Goal: Information Seeking & Learning: Learn about a topic

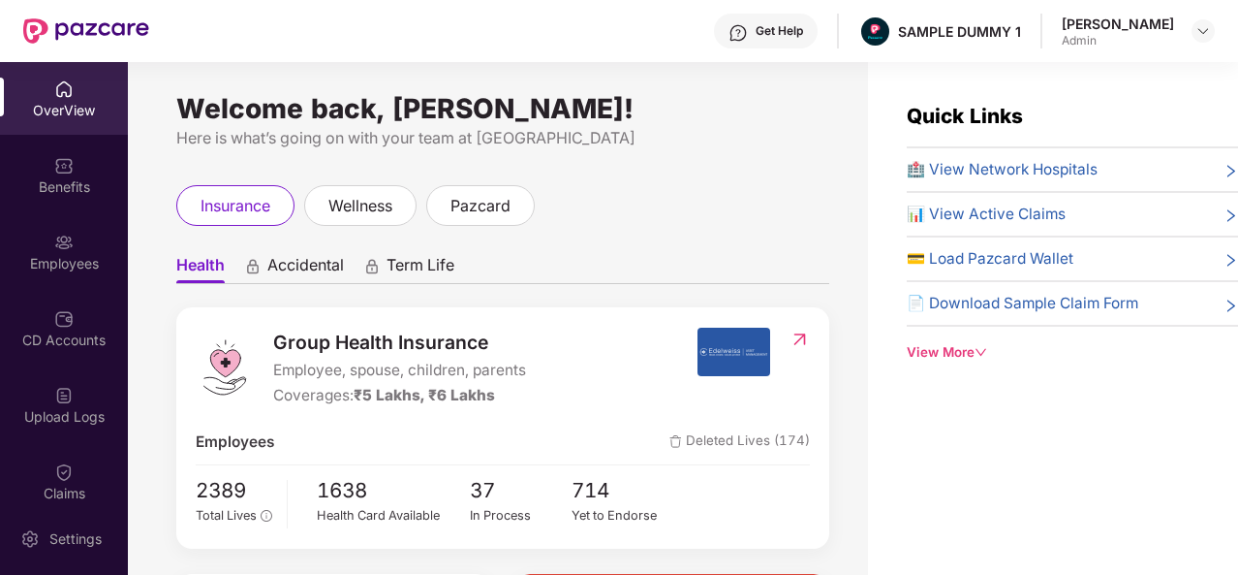
click at [772, 36] on div "Get Help" at bounding box center [779, 31] width 47 height 16
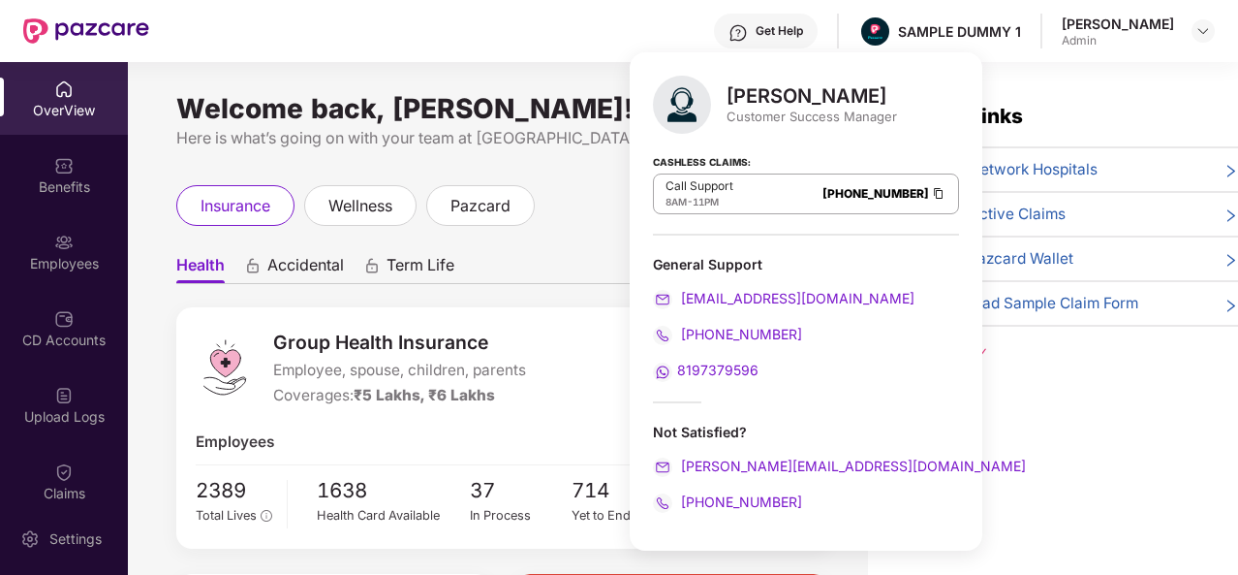
click at [522, 273] on ul "Health Accidental Term Life" at bounding box center [502, 264] width 653 height 39
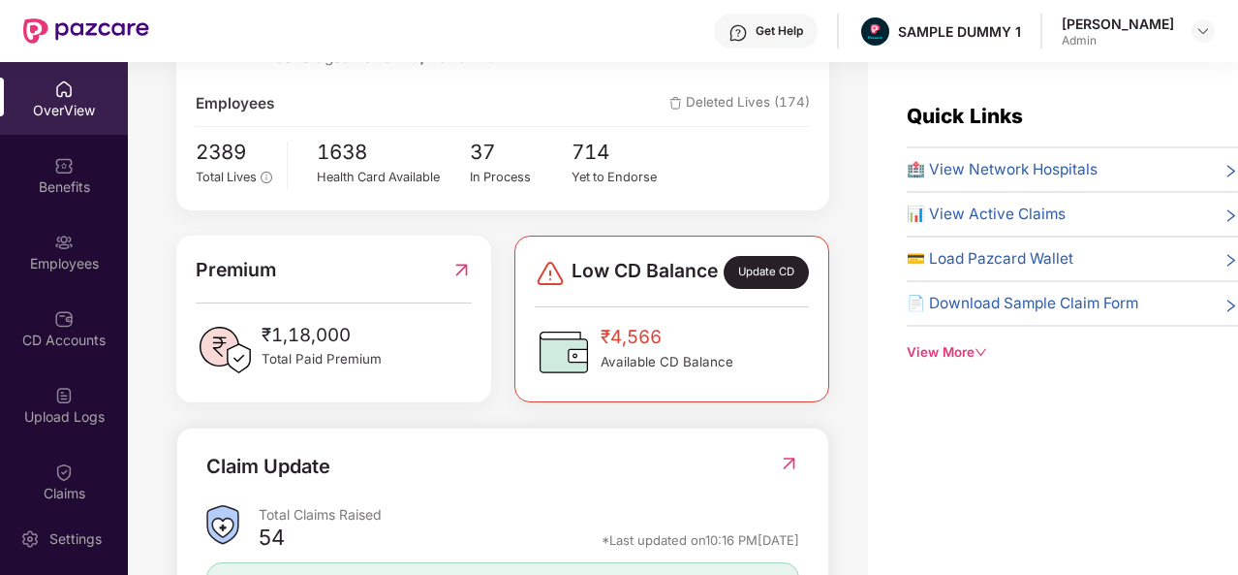
scroll to position [439, 0]
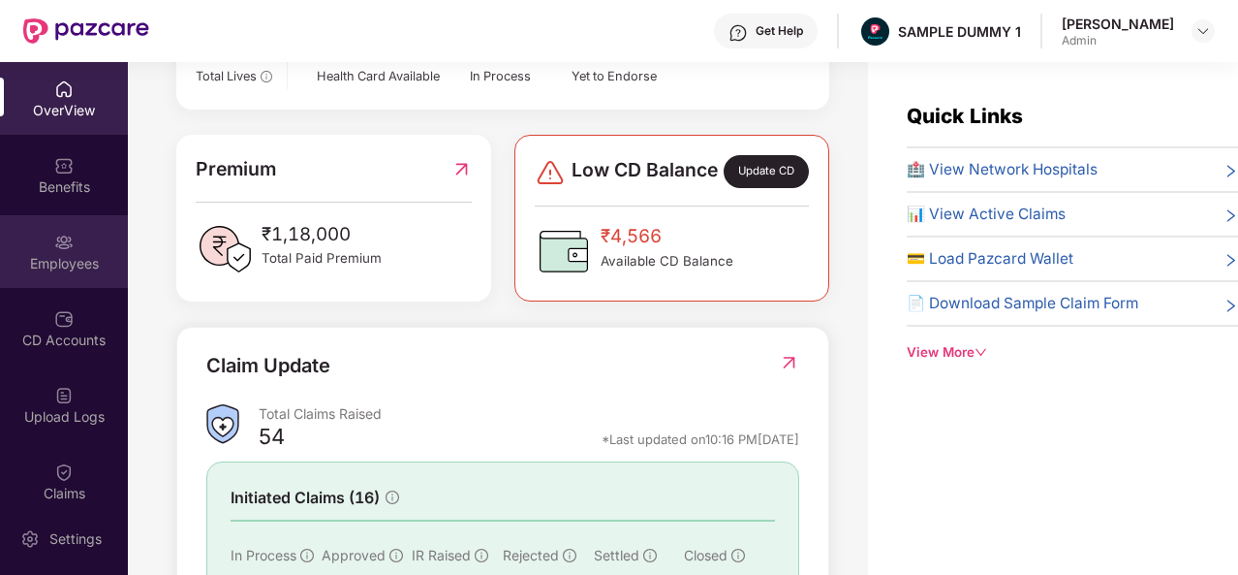
click at [59, 252] on div "Employees" at bounding box center [64, 251] width 128 height 73
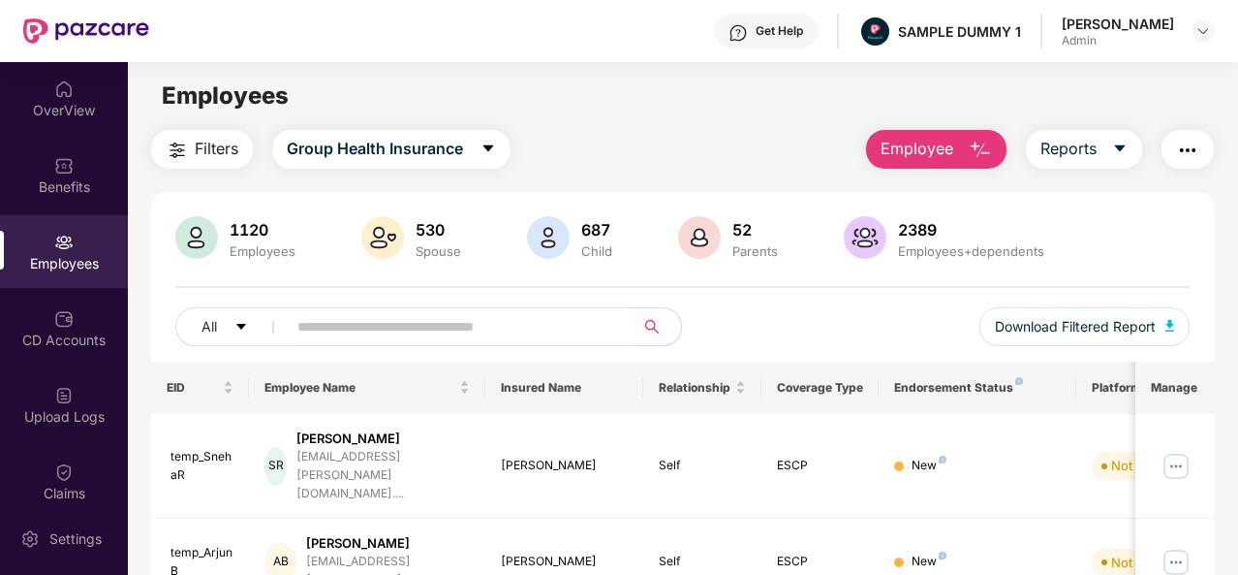
click at [966, 156] on button "Employee" at bounding box center [936, 149] width 141 height 39
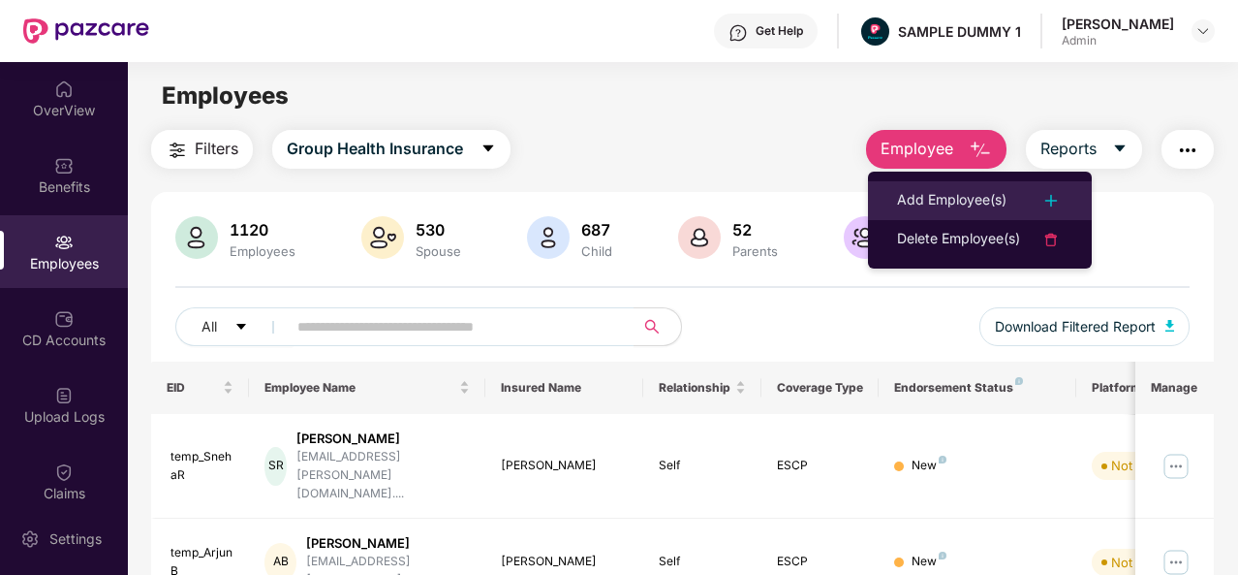
click at [959, 192] on div "Add Employee(s)" at bounding box center [952, 200] width 110 height 23
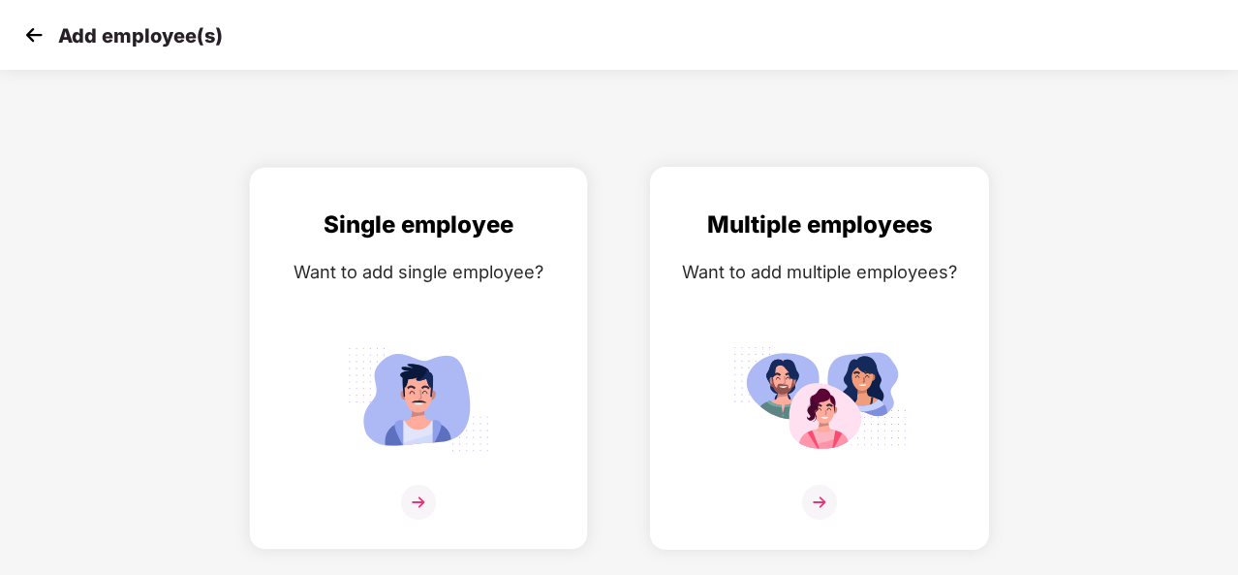
click at [826, 497] on img at bounding box center [819, 502] width 35 height 35
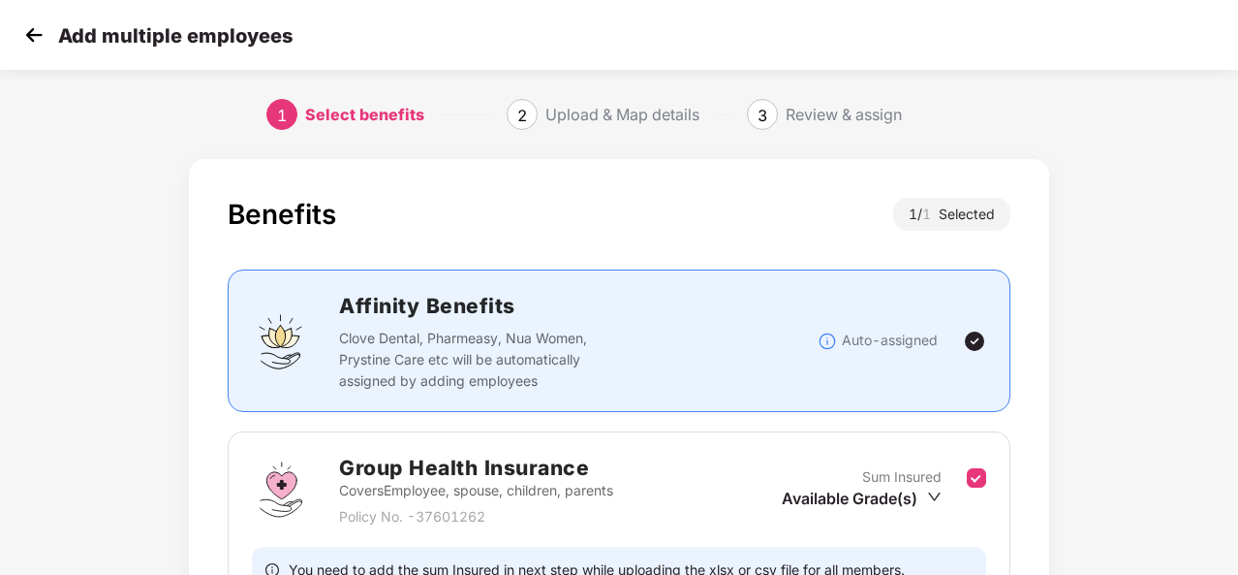
scroll to position [204, 0]
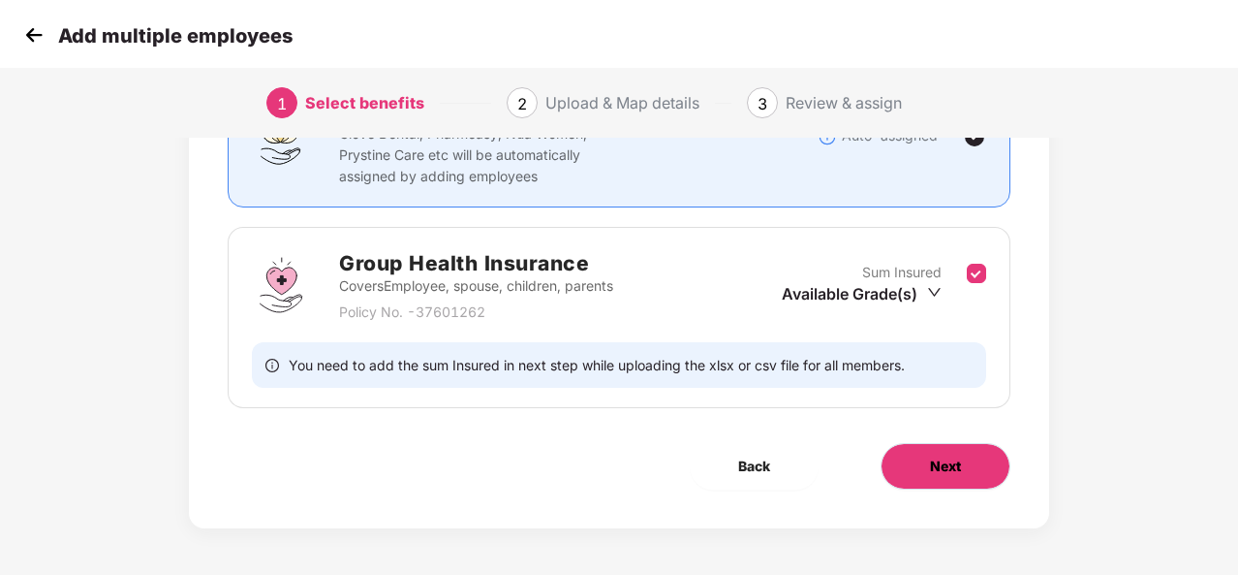
click at [932, 453] on button "Next" at bounding box center [946, 466] width 130 height 47
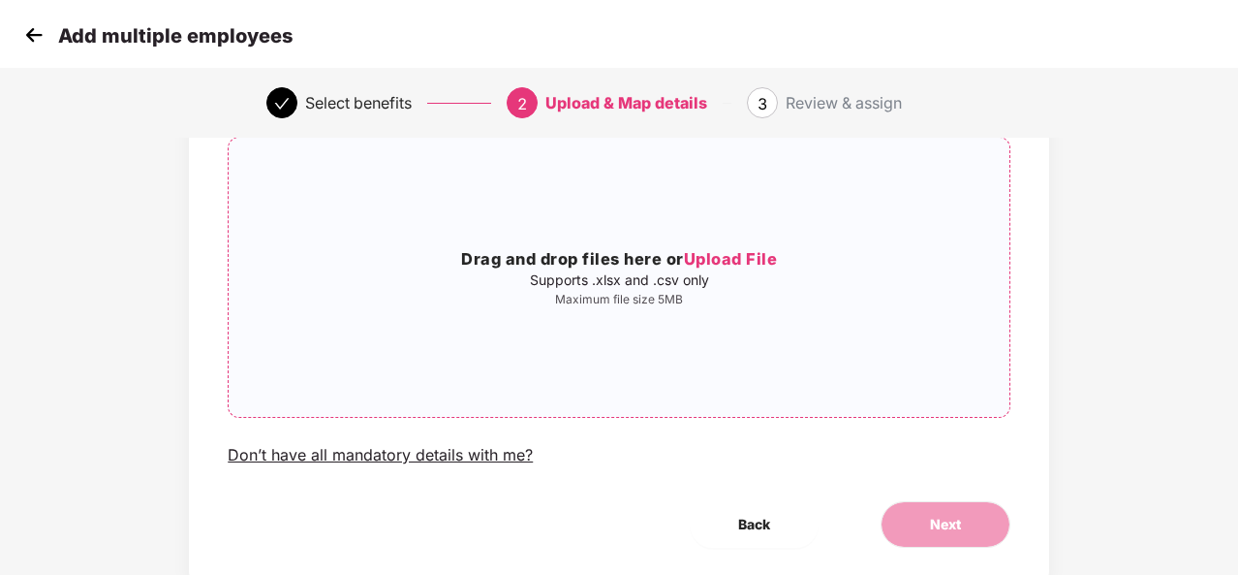
scroll to position [152, 0]
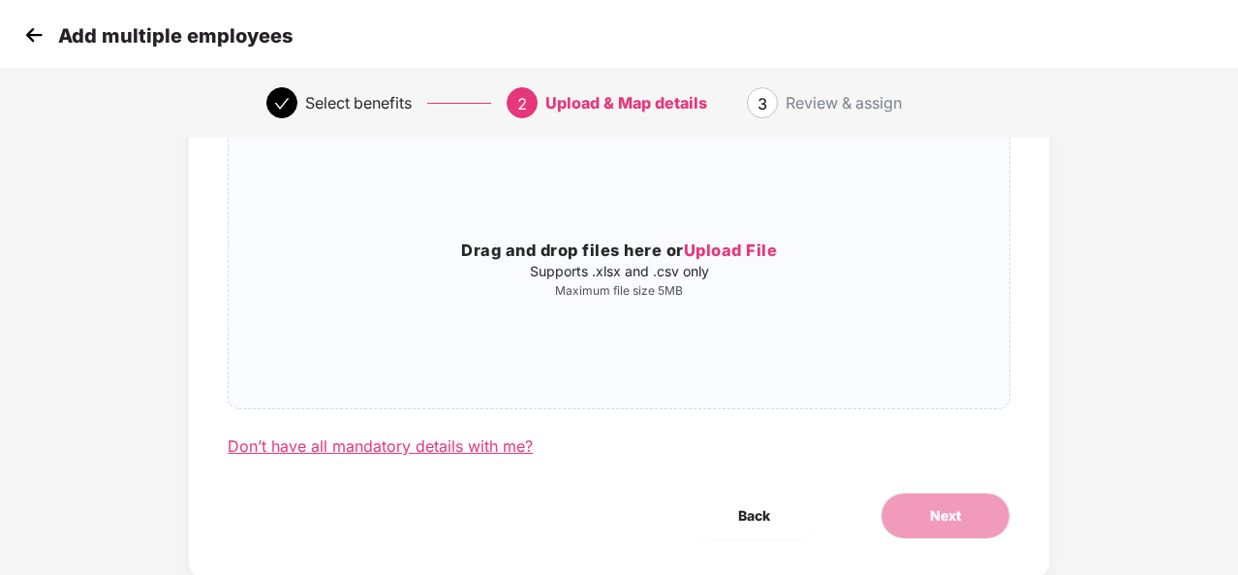
click at [360, 449] on div "Don’t have all mandatory details with me?" at bounding box center [380, 446] width 305 height 20
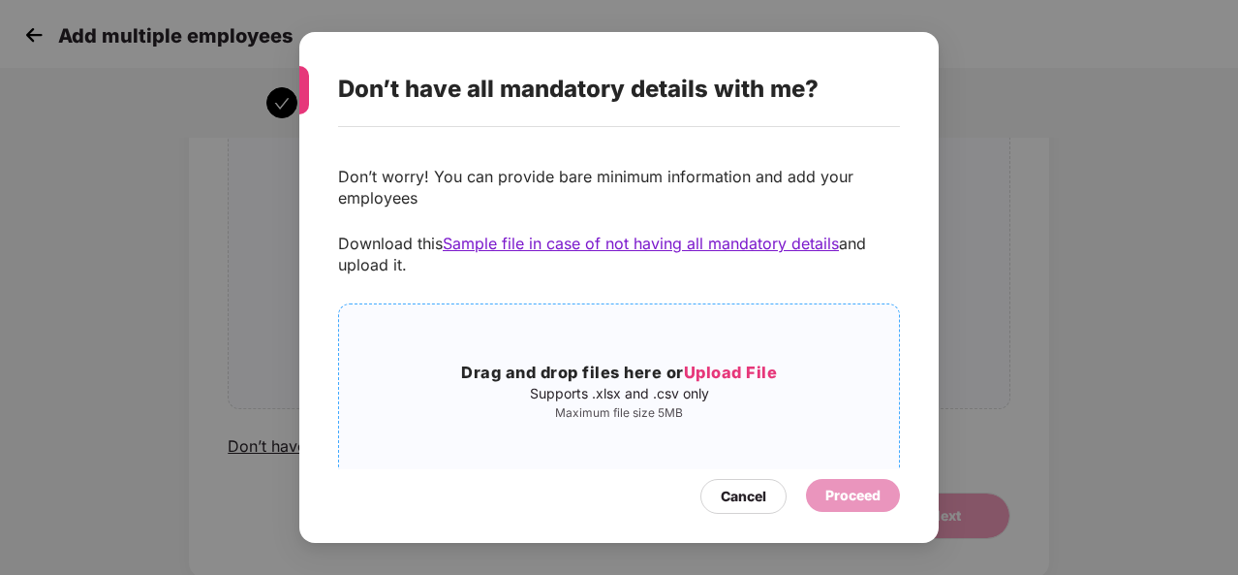
scroll to position [37, 0]
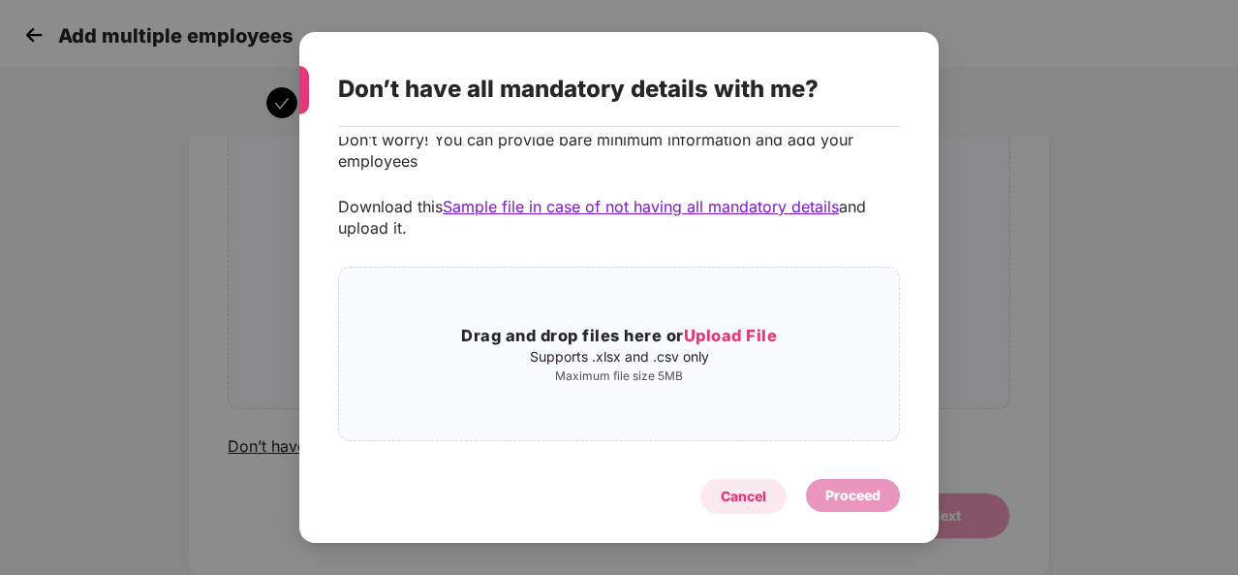
click at [738, 489] on div "Cancel" at bounding box center [744, 495] width 46 height 21
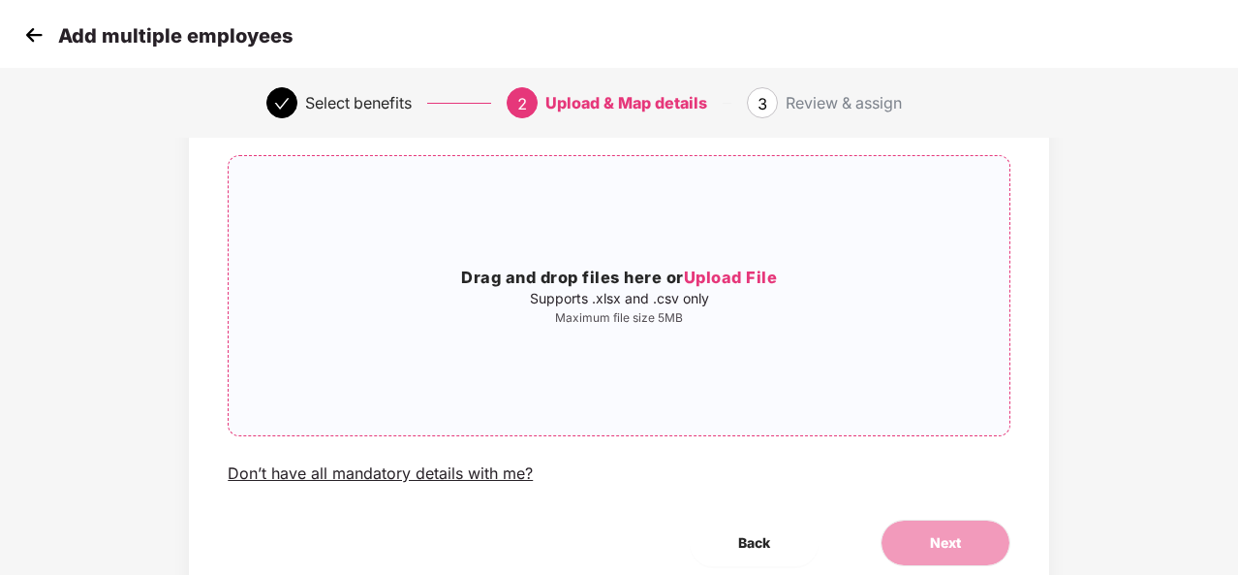
scroll to position [0, 0]
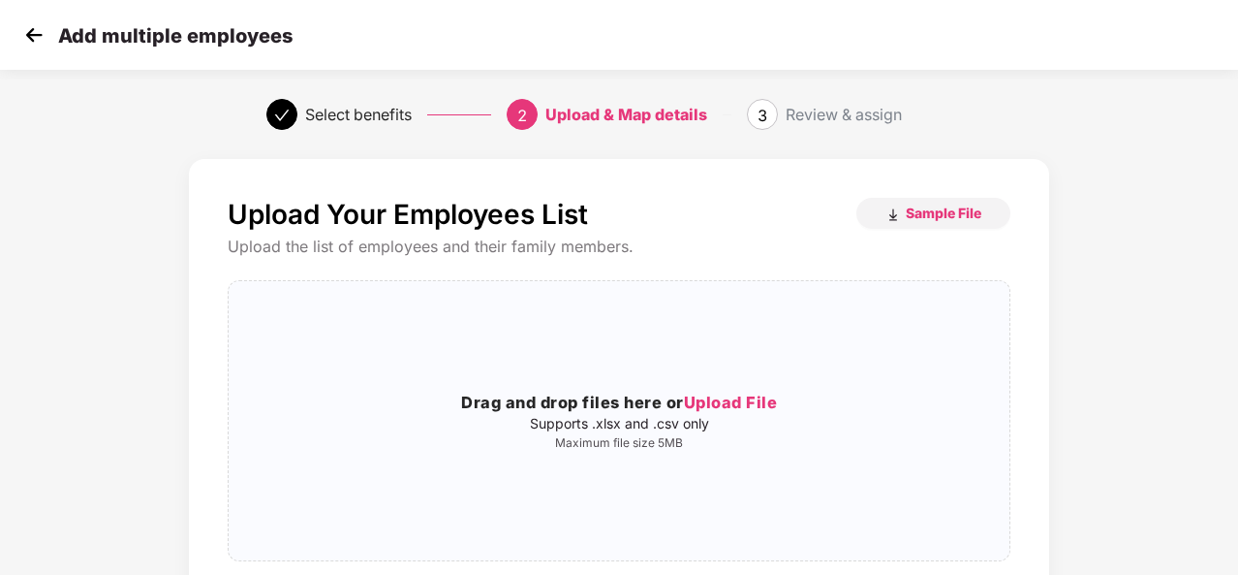
click at [33, 29] on img at bounding box center [33, 34] width 29 height 29
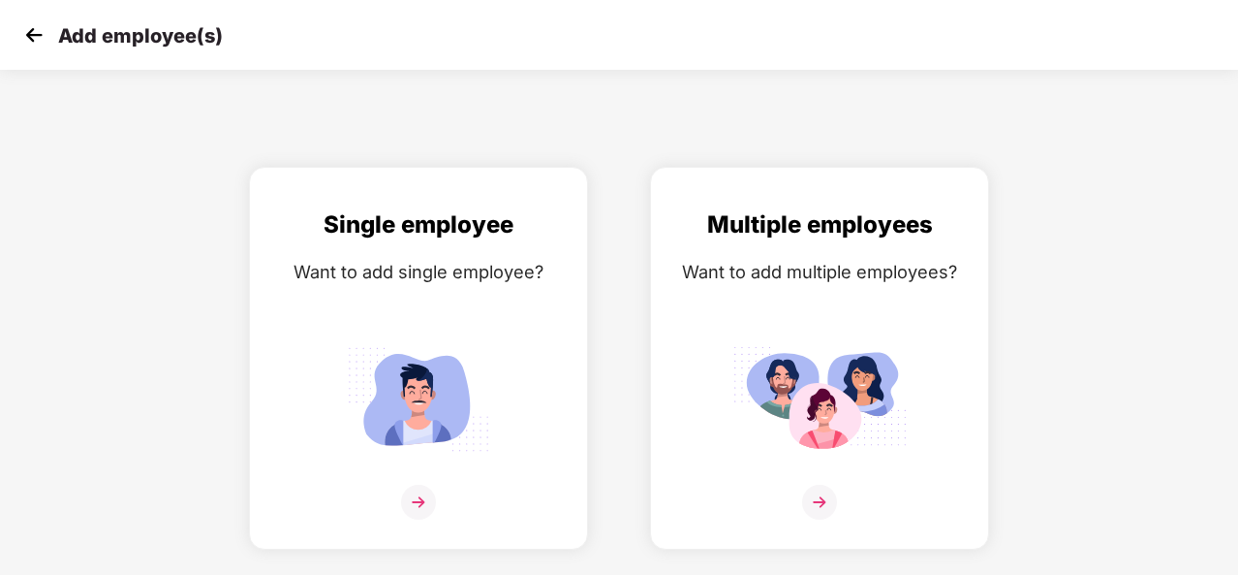
click at [33, 29] on img at bounding box center [33, 34] width 29 height 29
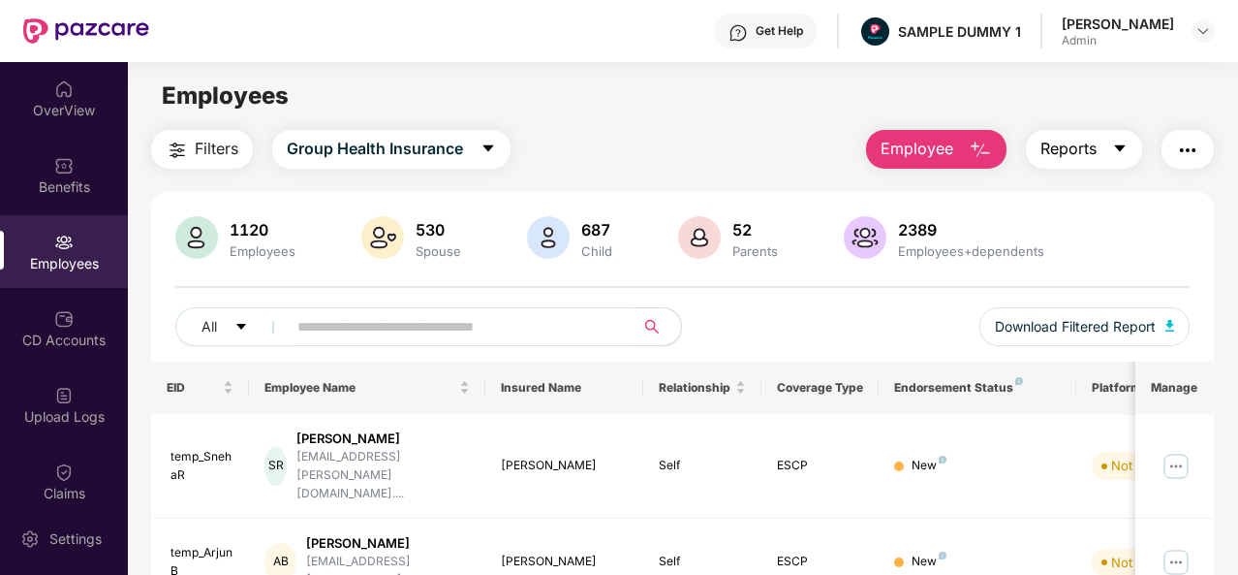
click at [1114, 152] on icon "caret-down" at bounding box center [1120, 149] width 16 height 16
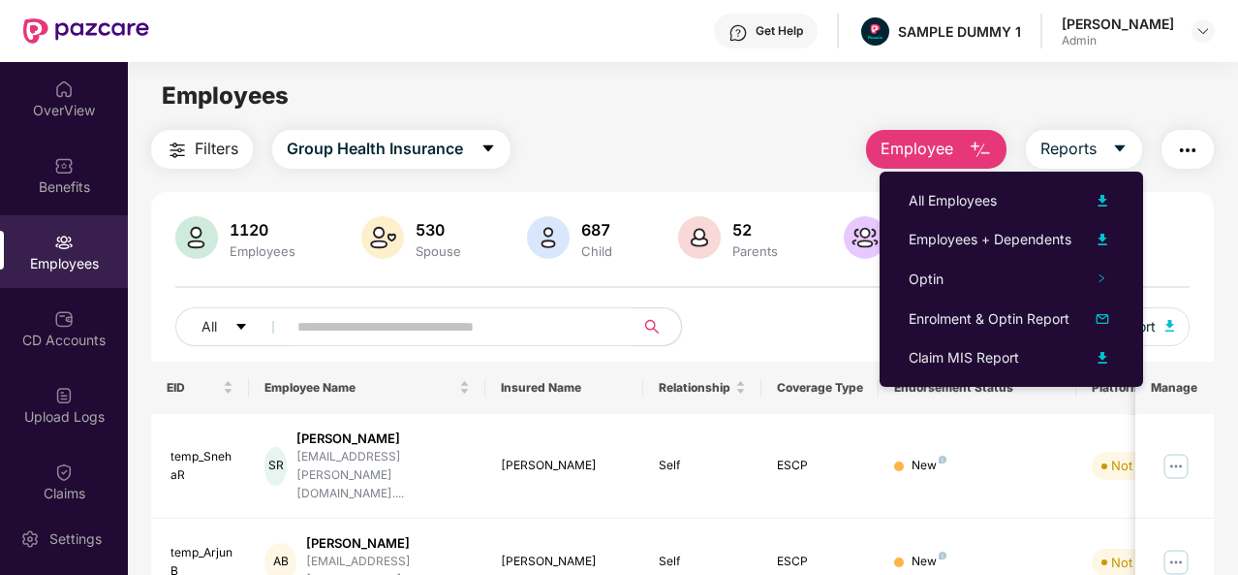
click at [1178, 149] on img "button" at bounding box center [1187, 150] width 23 height 23
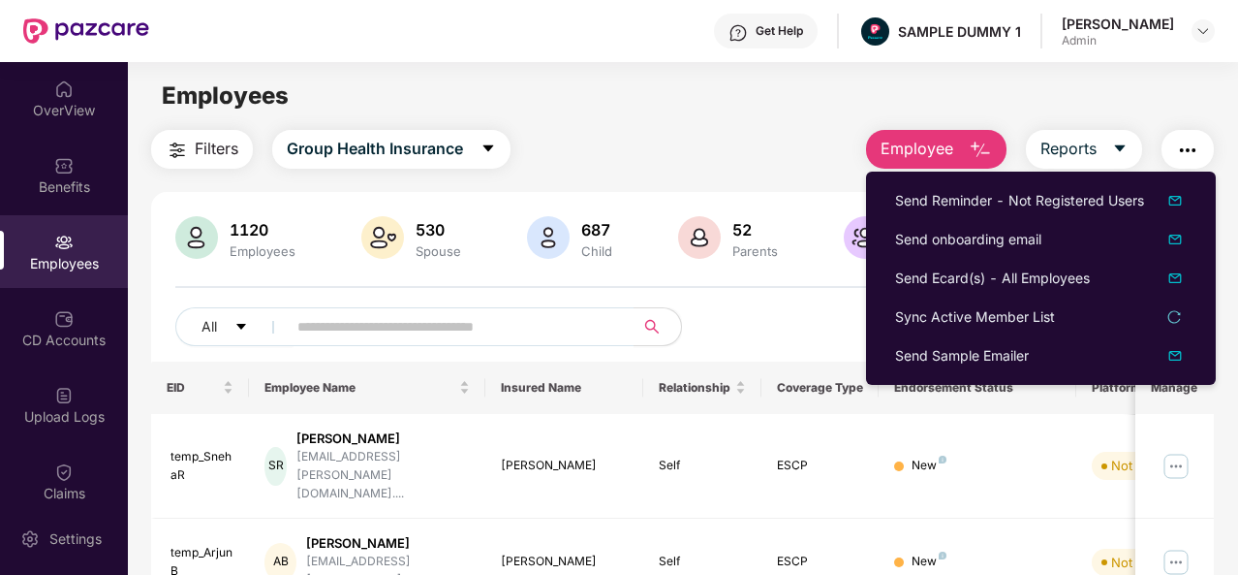
click at [827, 322] on div "All Download Filtered Report" at bounding box center [682, 334] width 1015 height 54
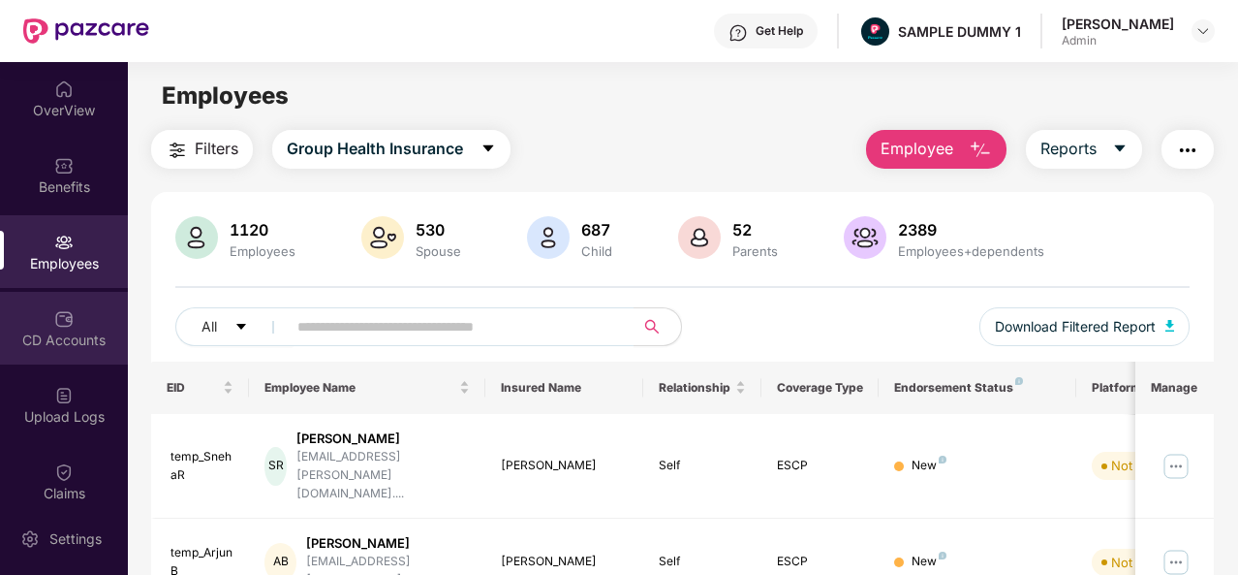
click at [91, 326] on div "CD Accounts" at bounding box center [64, 328] width 128 height 73
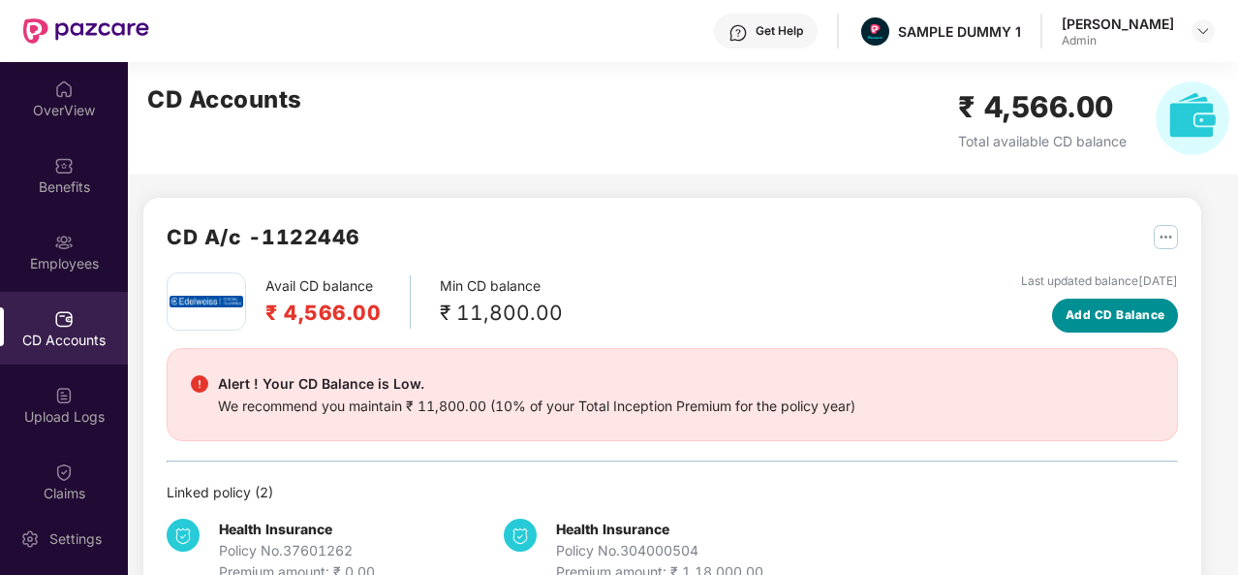
click at [1126, 319] on span "Add CD Balance" at bounding box center [1116, 315] width 100 height 18
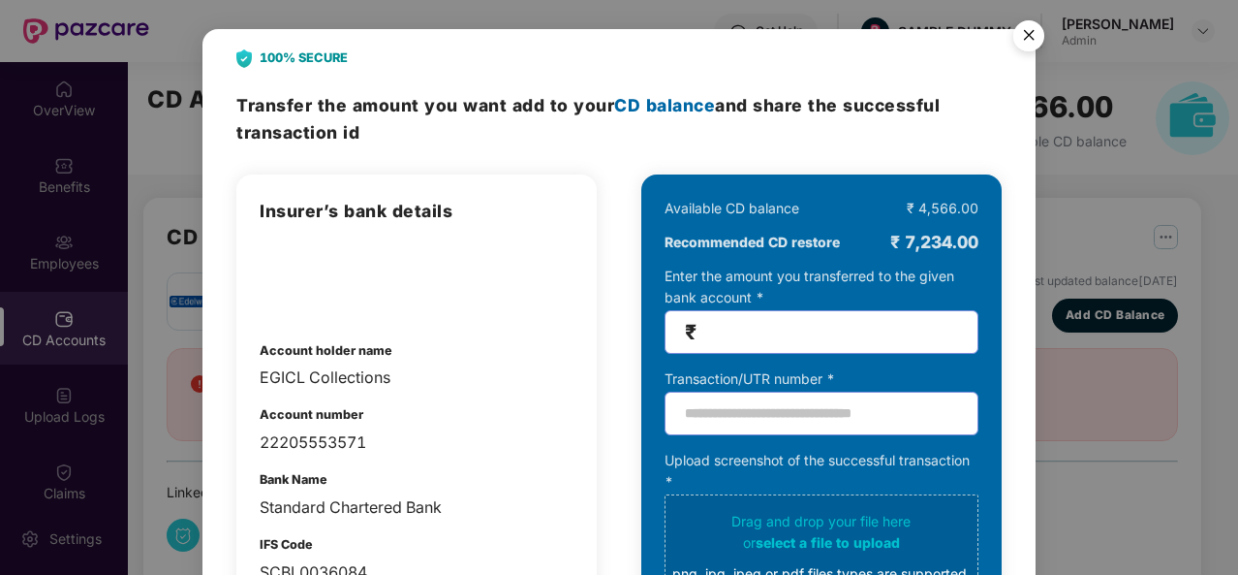
click at [1019, 39] on img "Close" at bounding box center [1029, 39] width 54 height 54
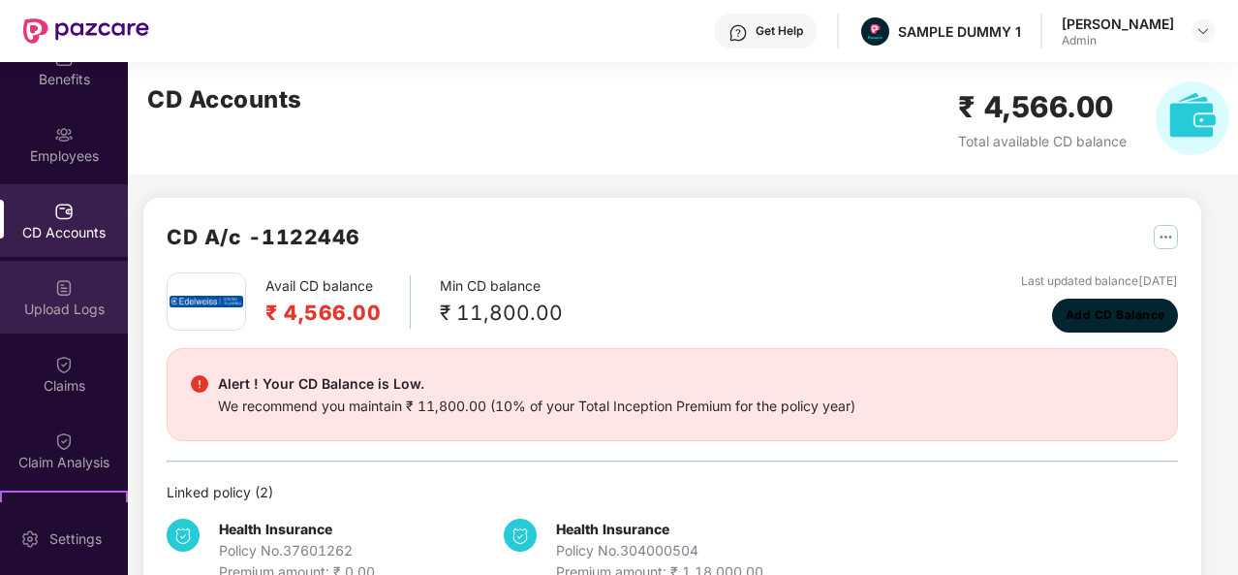
scroll to position [110, 0]
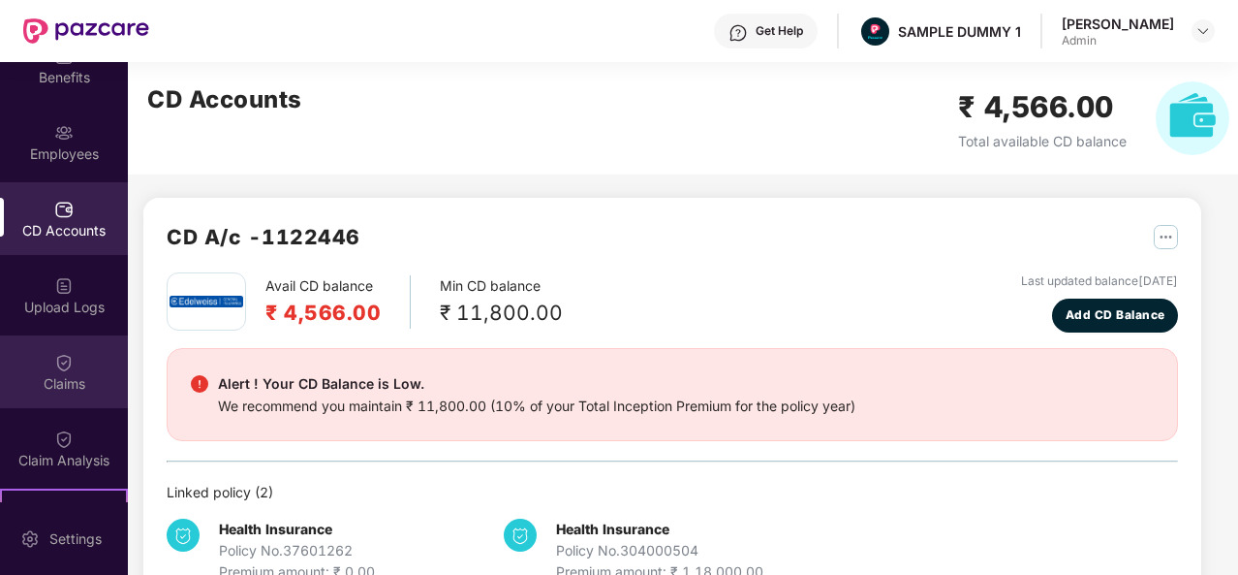
click at [77, 384] on div "Claims" at bounding box center [64, 383] width 128 height 19
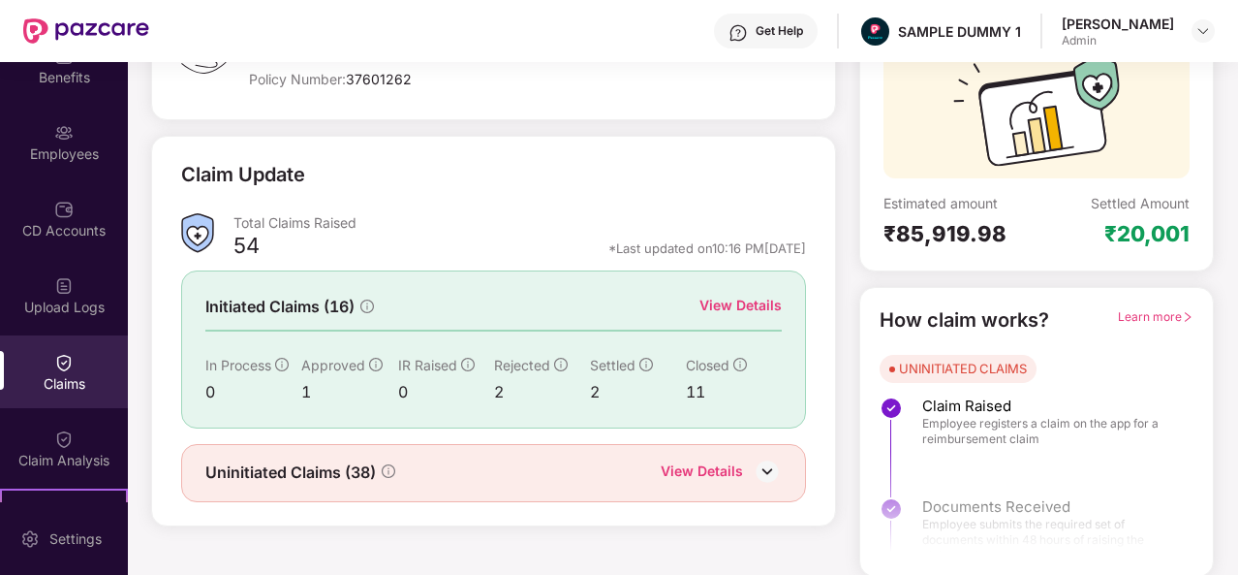
scroll to position [182, 0]
click at [751, 303] on div "View Details" at bounding box center [741, 305] width 82 height 21
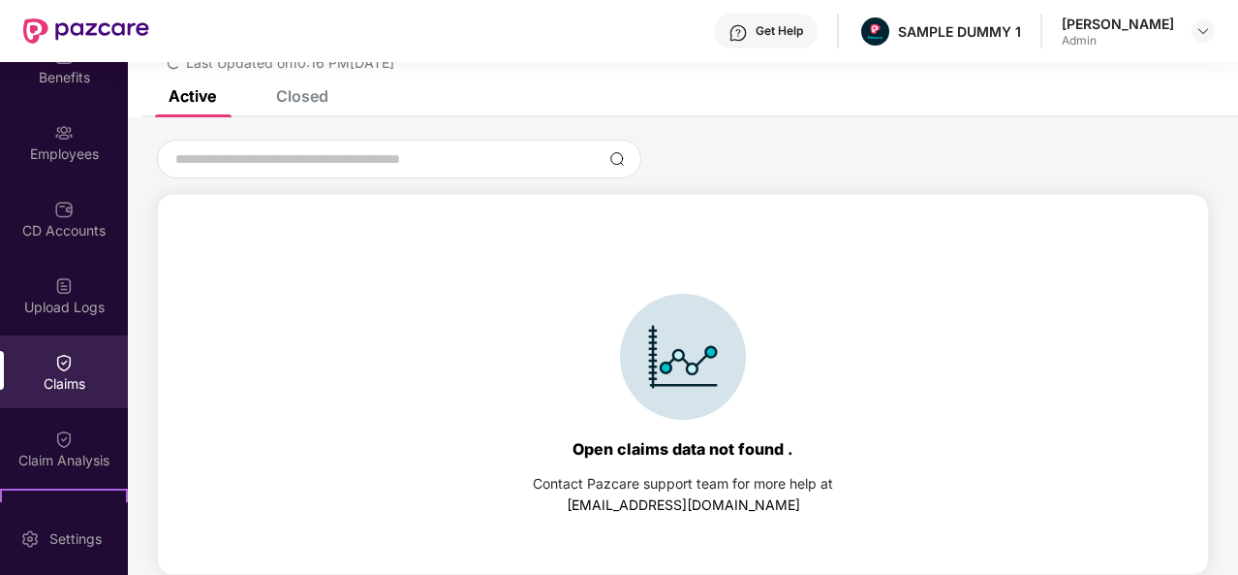
scroll to position [0, 0]
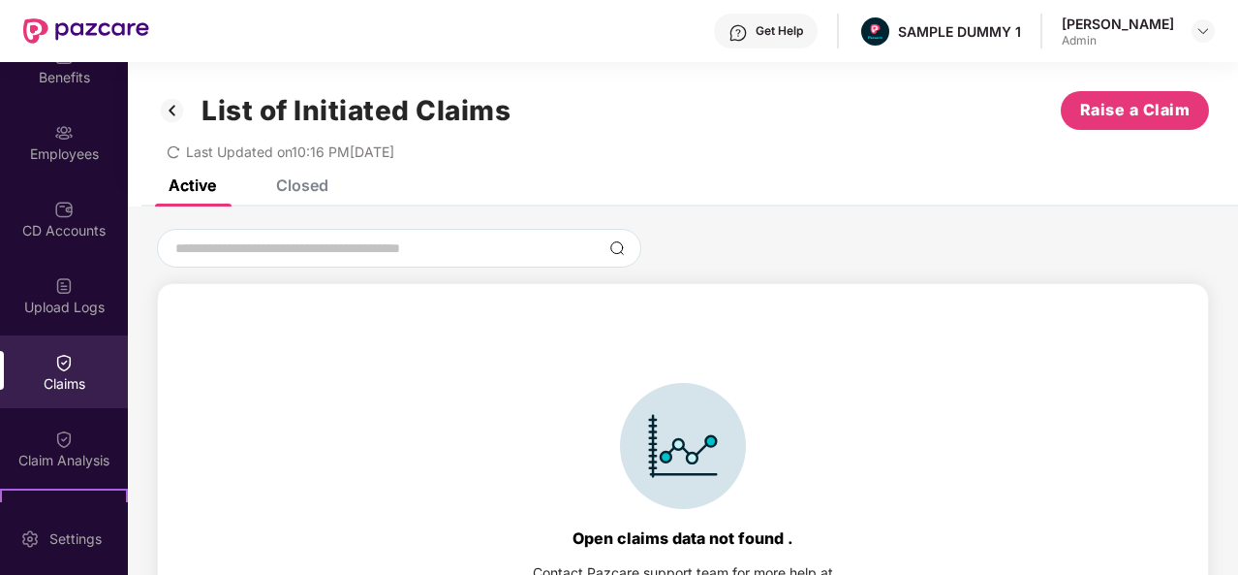
click at [302, 189] on div "Closed" at bounding box center [302, 184] width 52 height 19
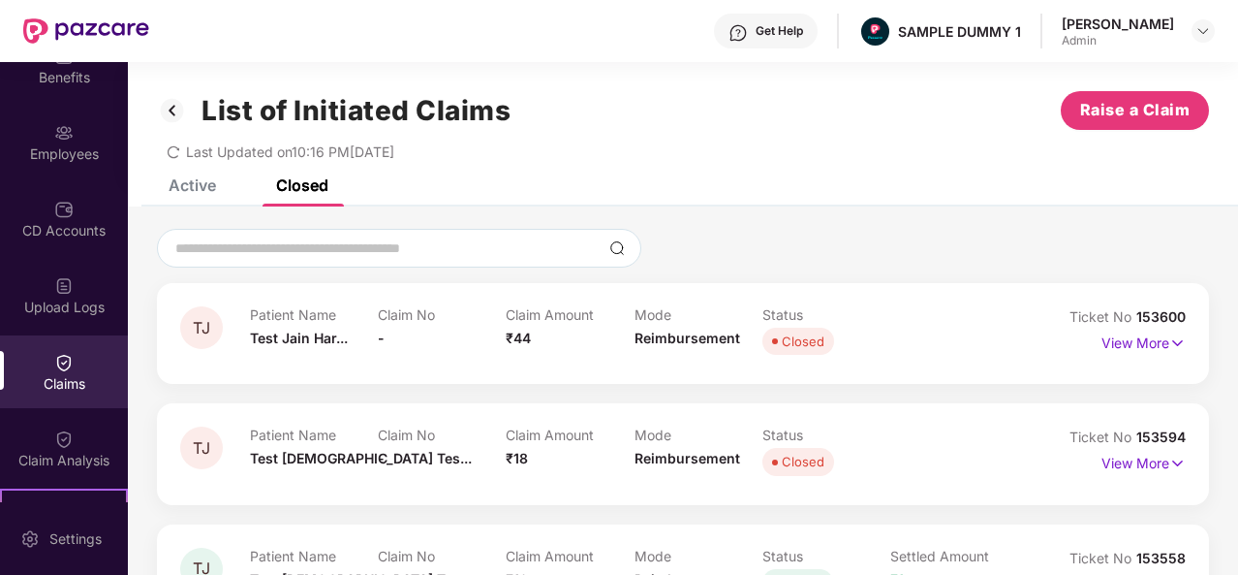
scroll to position [89, 0]
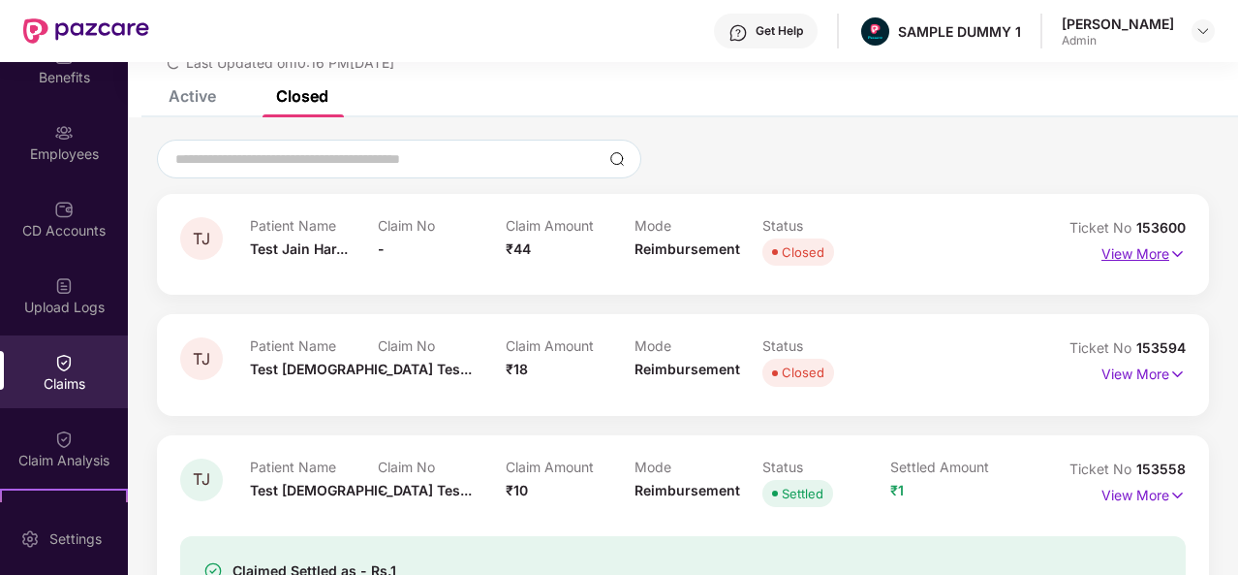
click at [1143, 255] on p "View More" at bounding box center [1144, 251] width 84 height 26
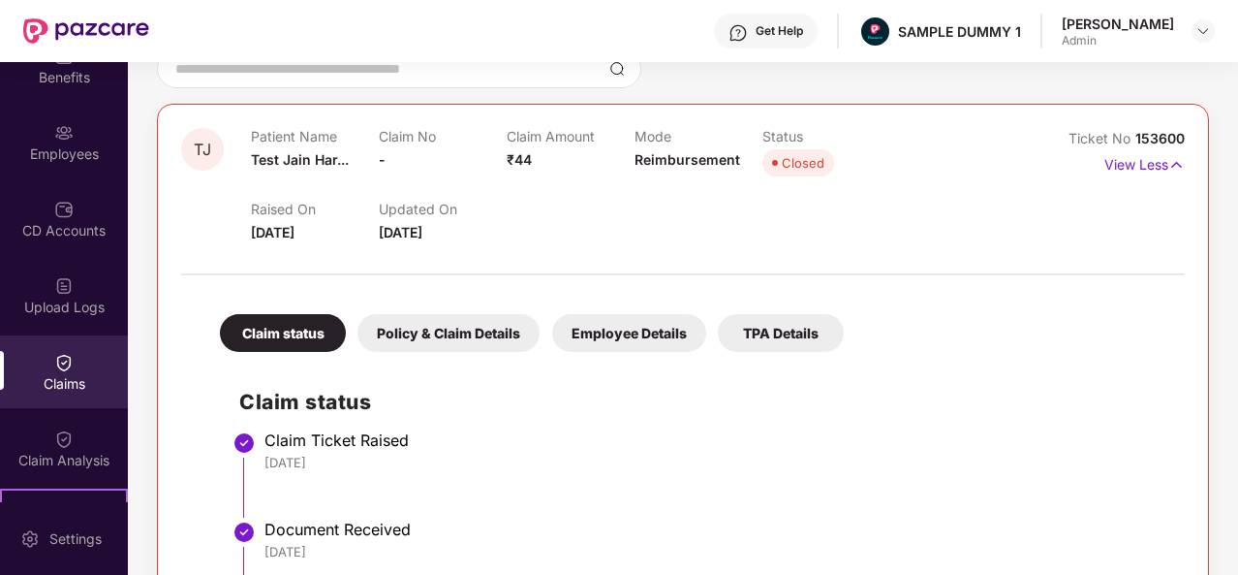
scroll to position [166, 0]
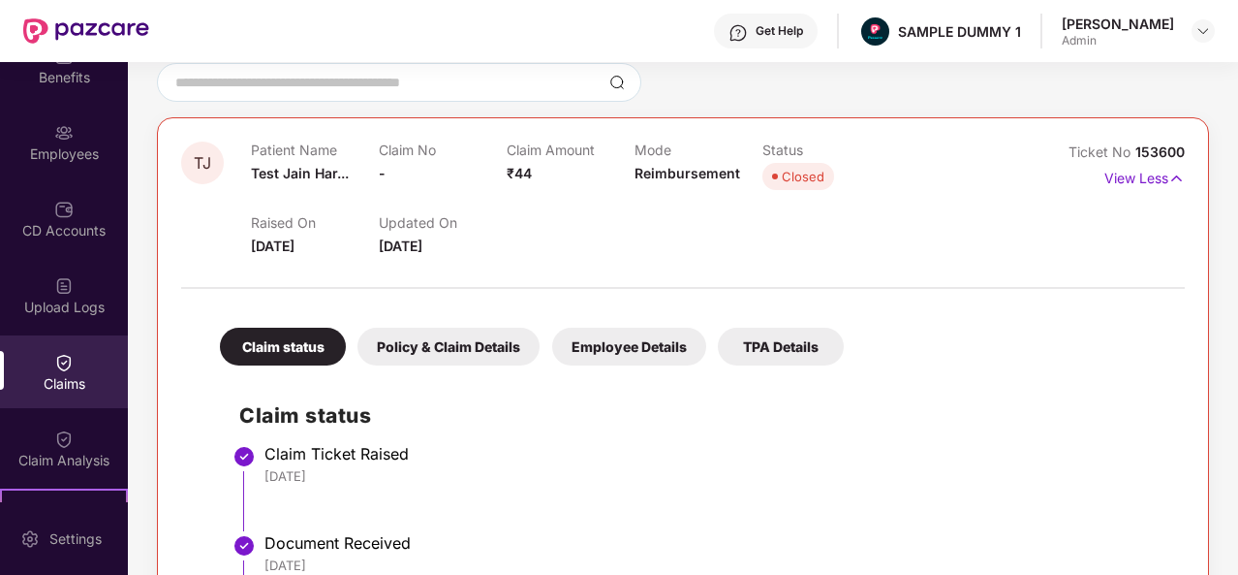
click at [524, 348] on div "Policy & Claim Details" at bounding box center [449, 347] width 182 height 38
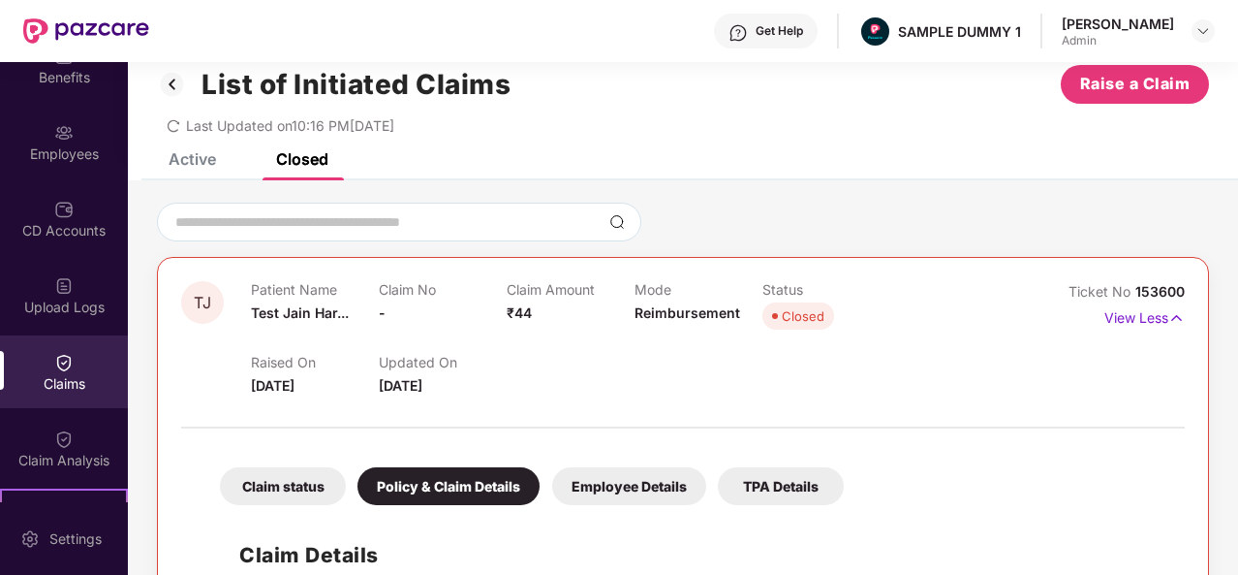
scroll to position [27, 0]
click at [1147, 321] on p "View Less" at bounding box center [1145, 314] width 80 height 26
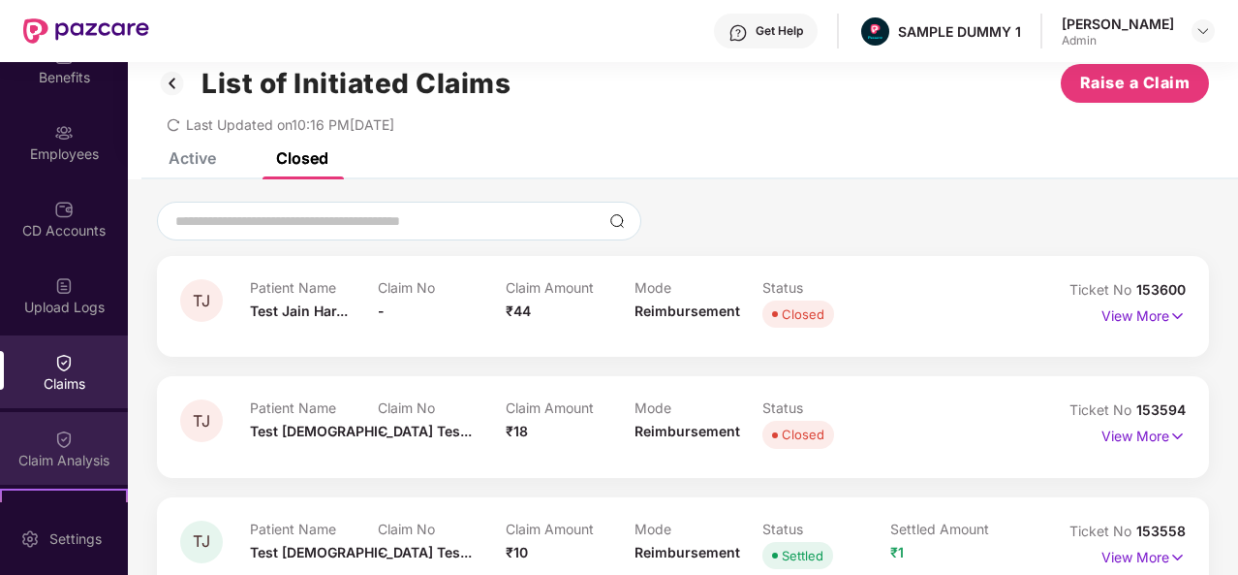
click at [91, 454] on div "Claim Analysis" at bounding box center [64, 460] width 128 height 19
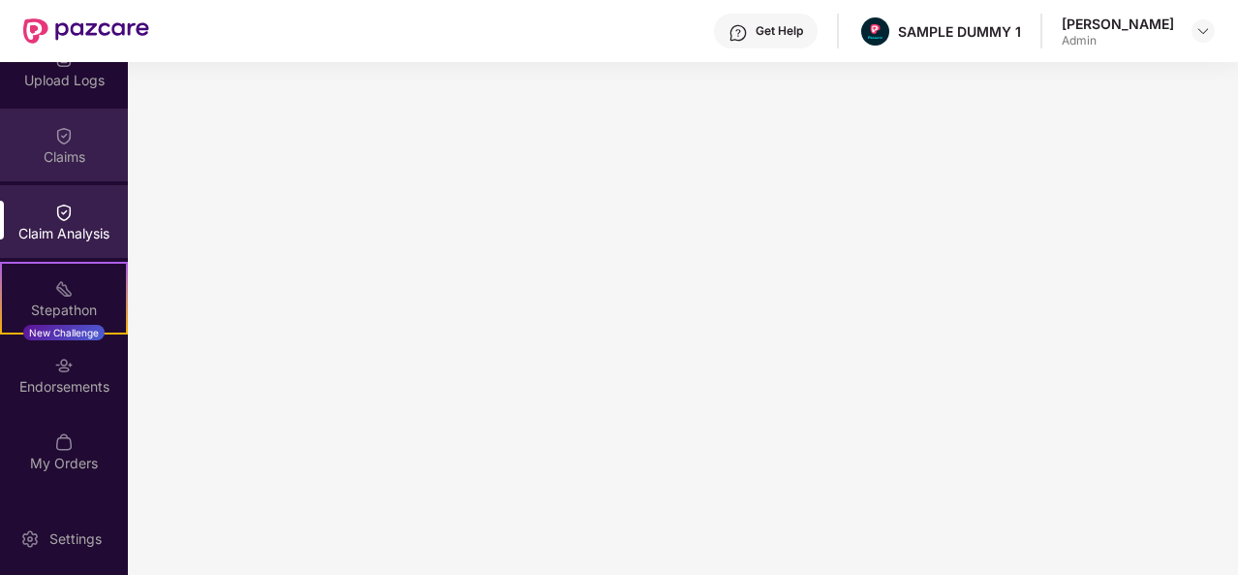
scroll to position [335, 0]
click at [94, 369] on div "Endorsements" at bounding box center [64, 375] width 128 height 73
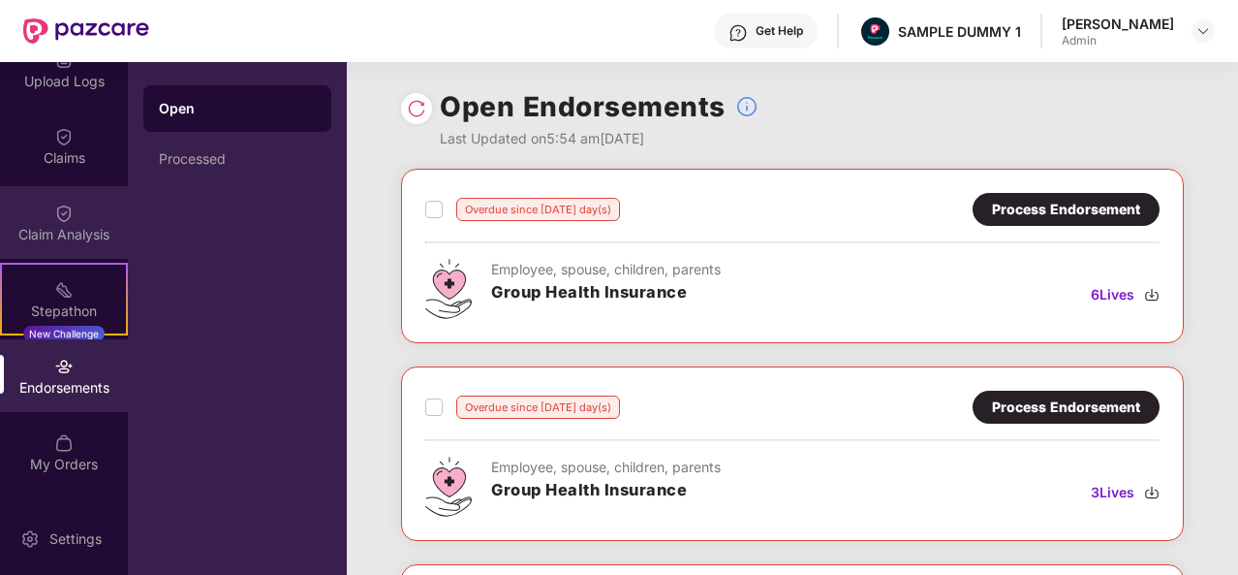
scroll to position [0, 0]
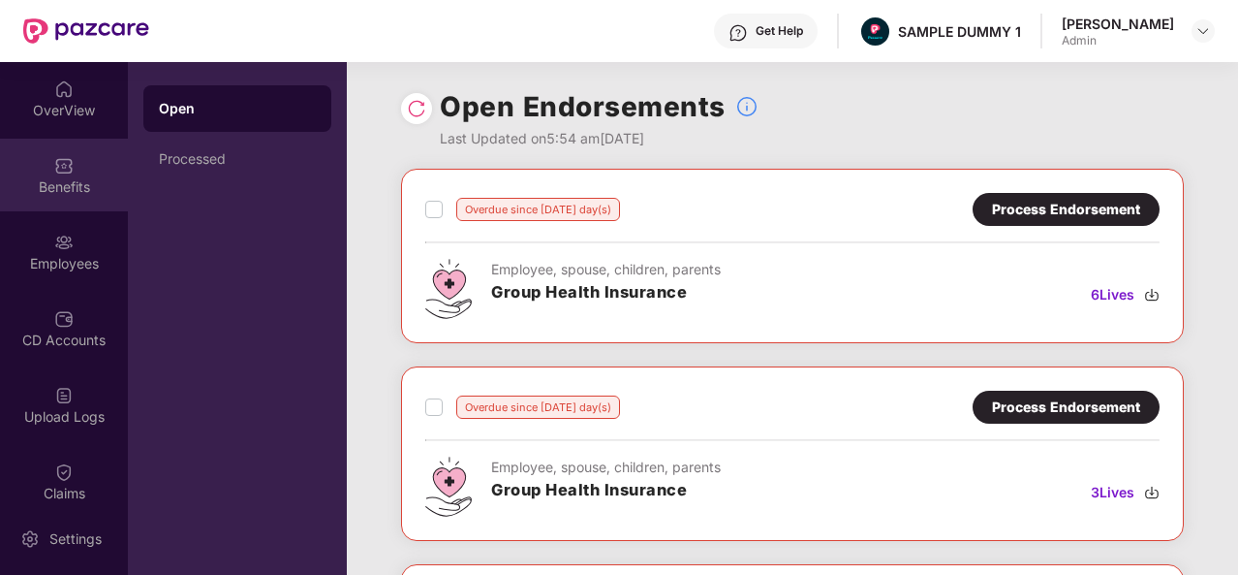
click at [56, 167] on img at bounding box center [63, 165] width 19 height 19
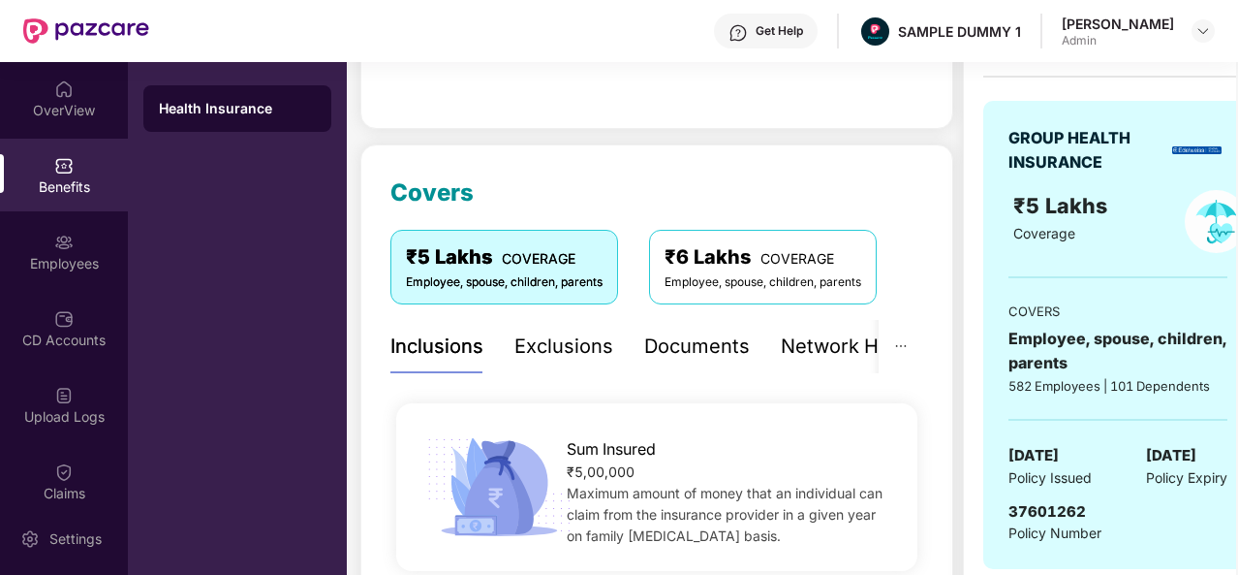
scroll to position [144, 0]
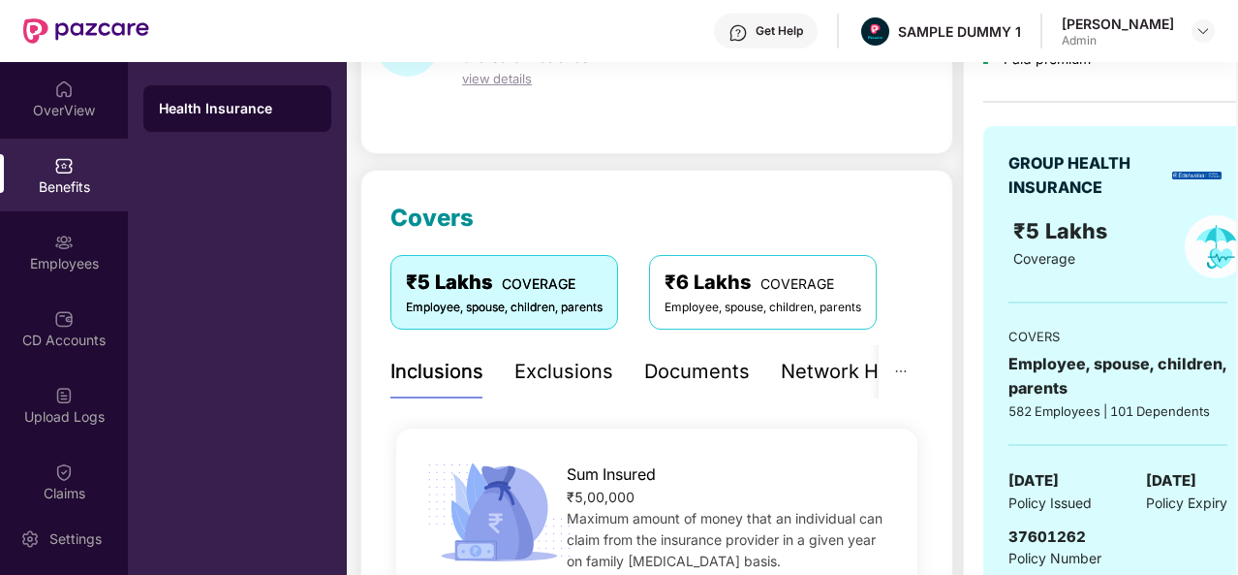
click at [554, 368] on div "Exclusions" at bounding box center [564, 372] width 99 height 30
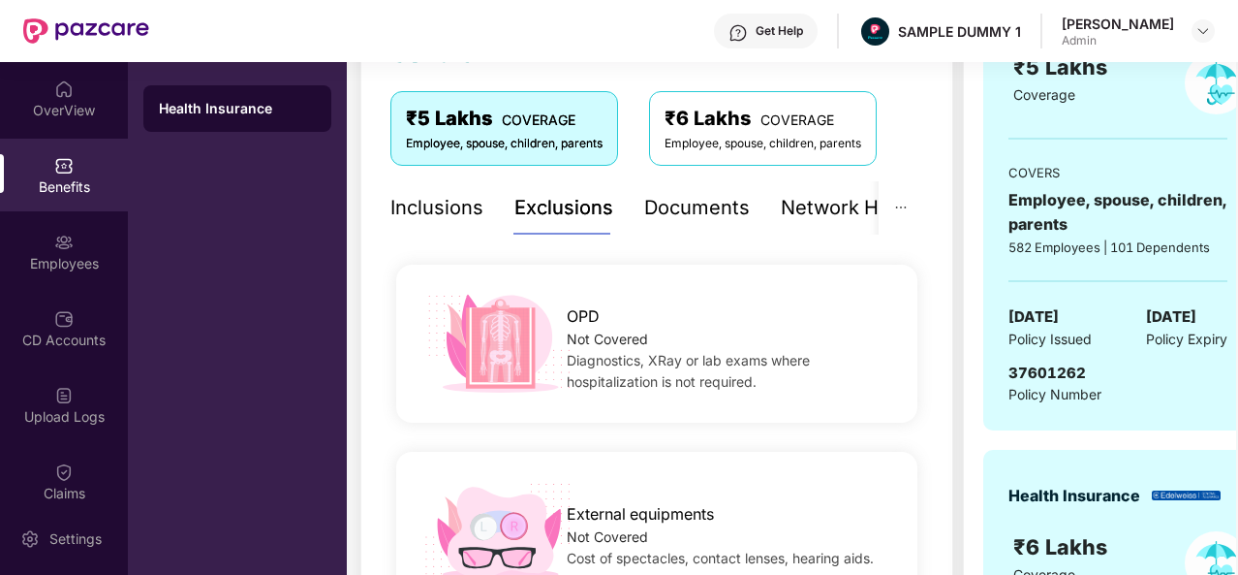
scroll to position [295, 0]
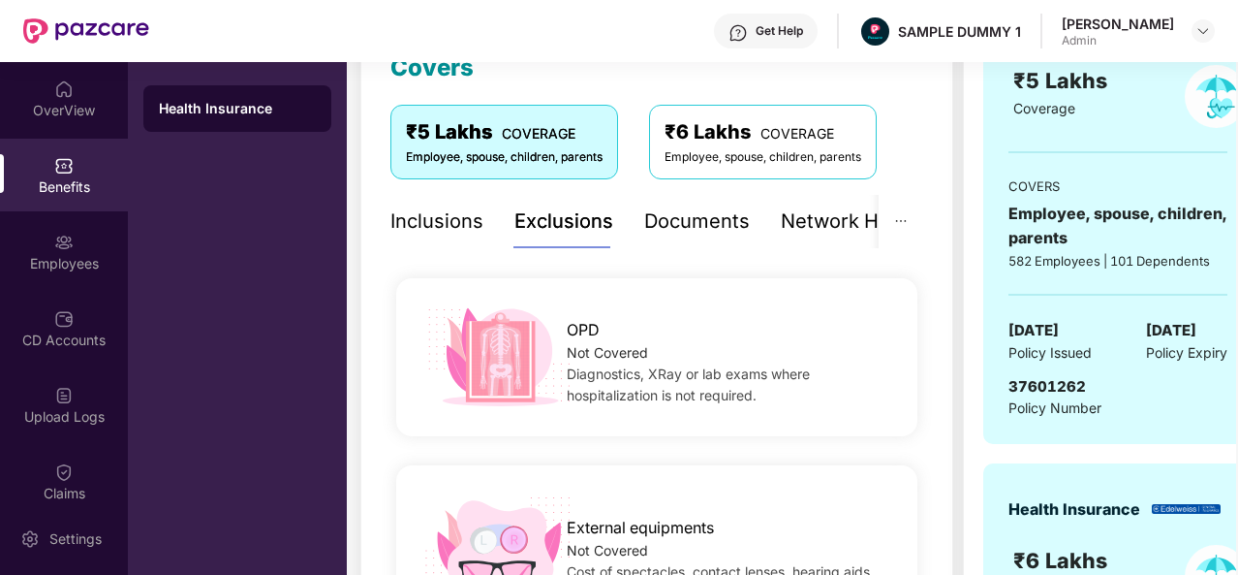
click at [702, 222] on div "Documents" at bounding box center [697, 221] width 106 height 30
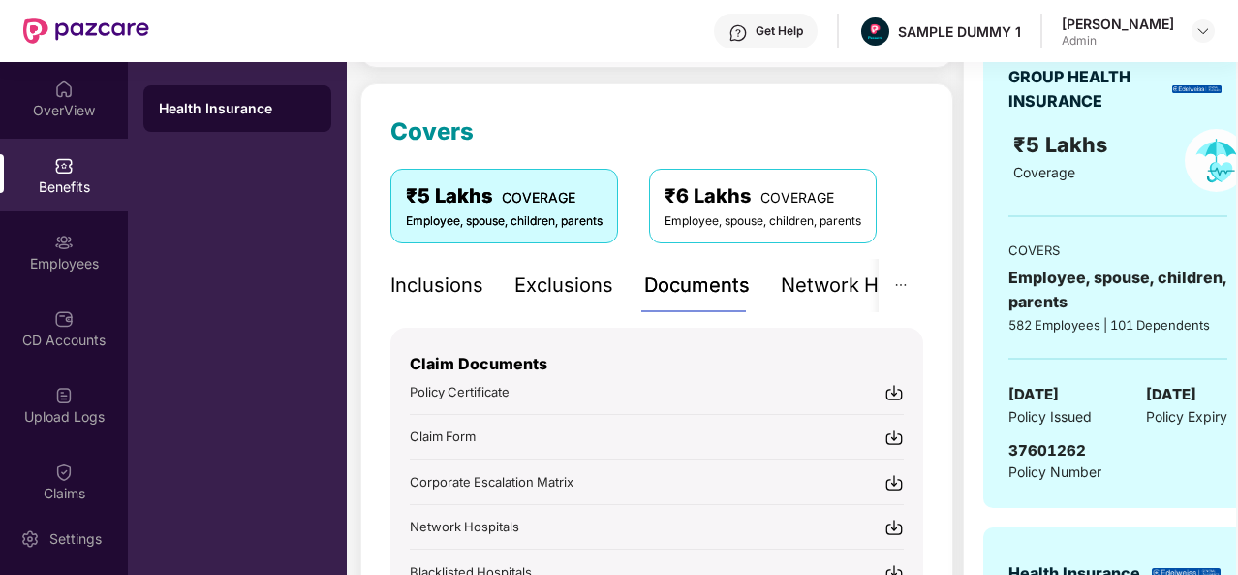
scroll to position [231, 0]
click at [829, 288] on div "Network Hospitals" at bounding box center [800, 285] width 170 height 30
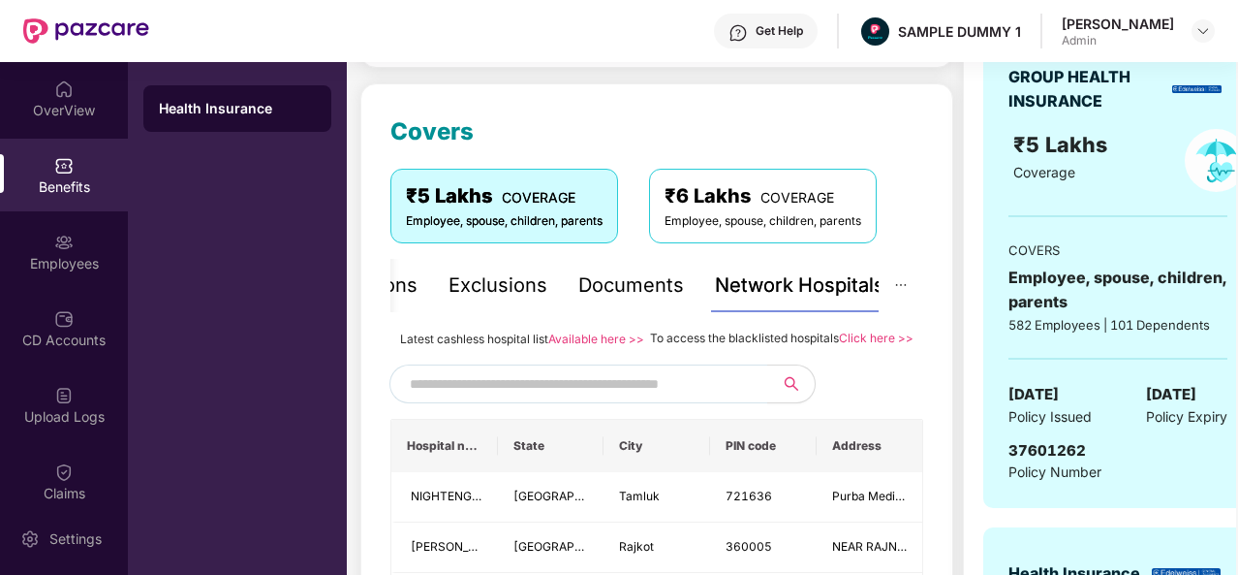
click at [542, 398] on input "text" at bounding box center [575, 383] width 331 height 29
type input "*******"
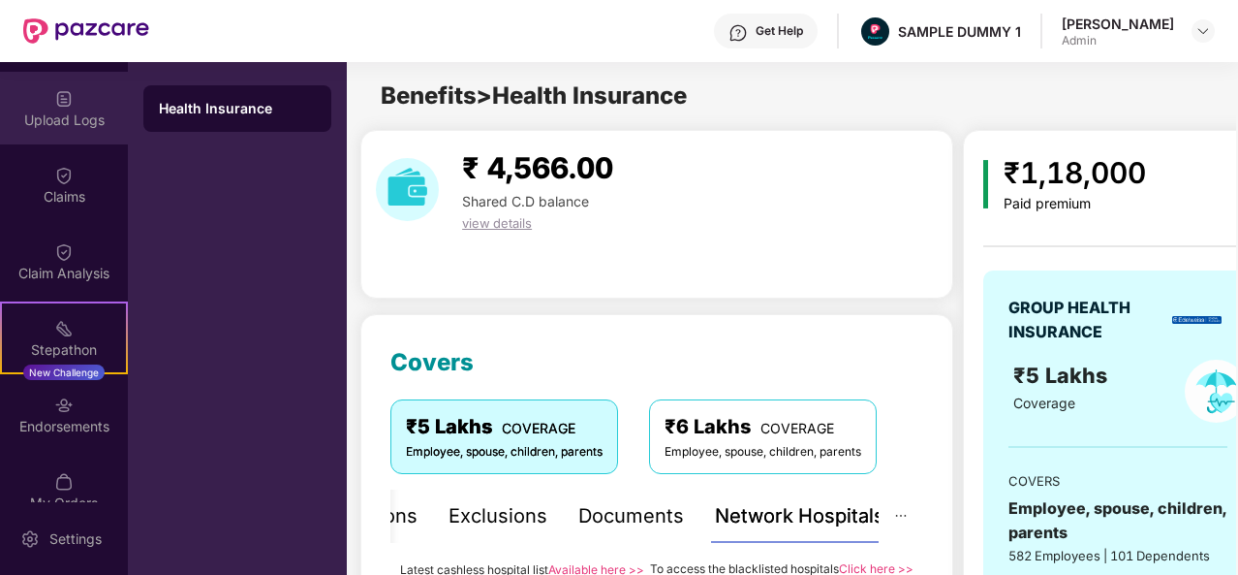
scroll to position [401, 0]
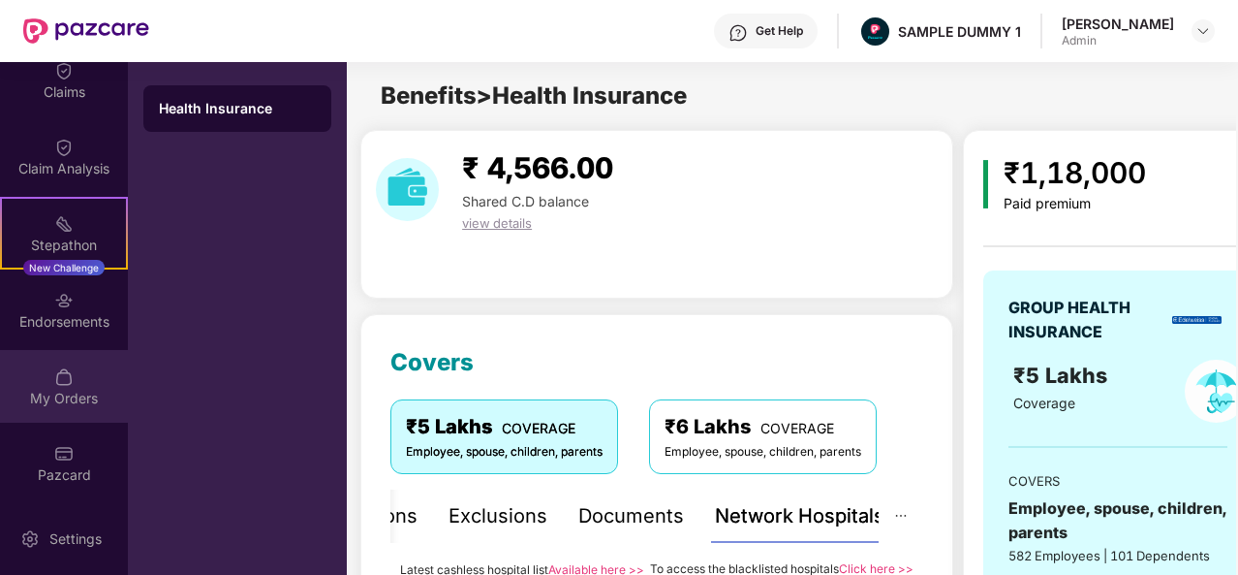
click at [76, 392] on div "My Orders" at bounding box center [64, 398] width 128 height 19
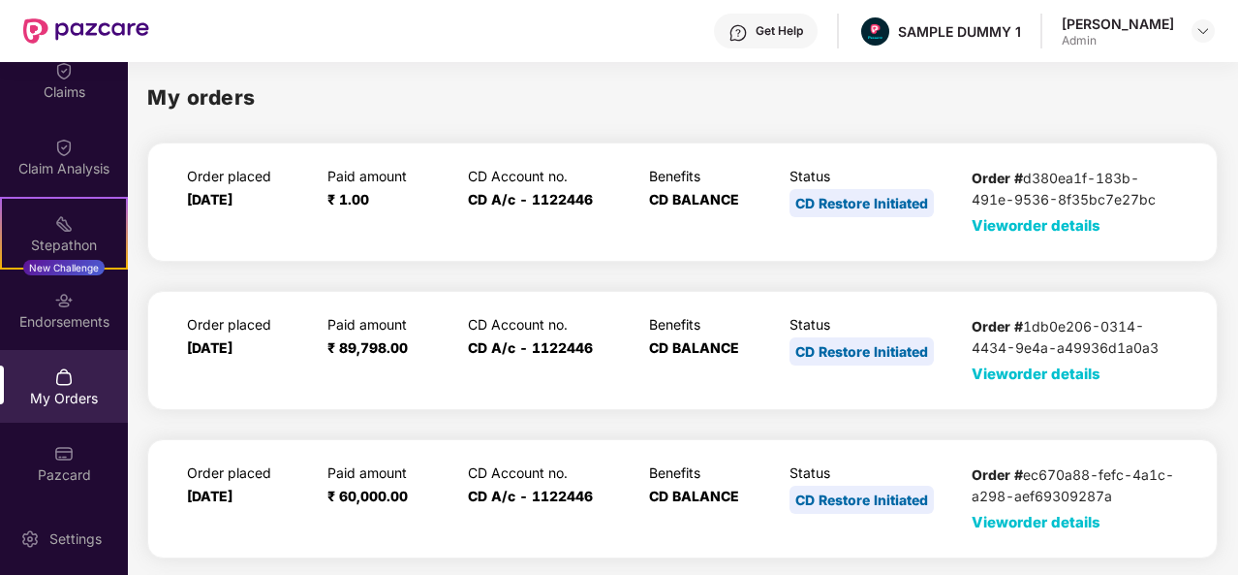
click at [1004, 237] on div "Order placed [DATE] Paid amount ₹ 1.00 CD Account no. CD A/c - 1122446 Benefits…" at bounding box center [682, 201] width 1071 height 119
click at [1004, 222] on span "View order details" at bounding box center [1036, 225] width 129 height 18
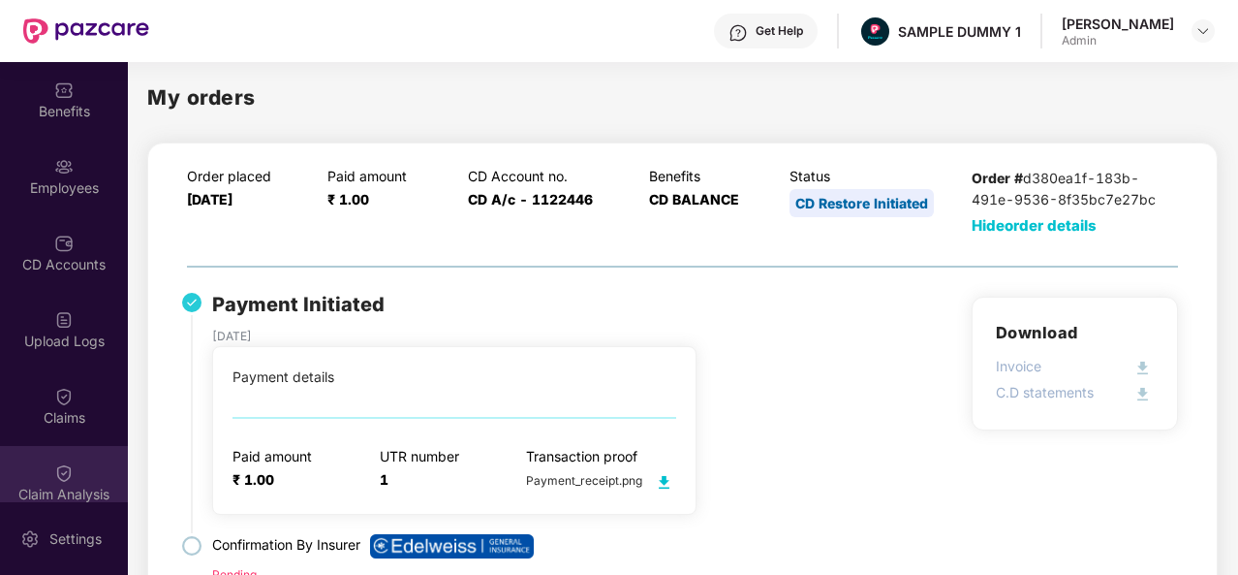
scroll to position [0, 0]
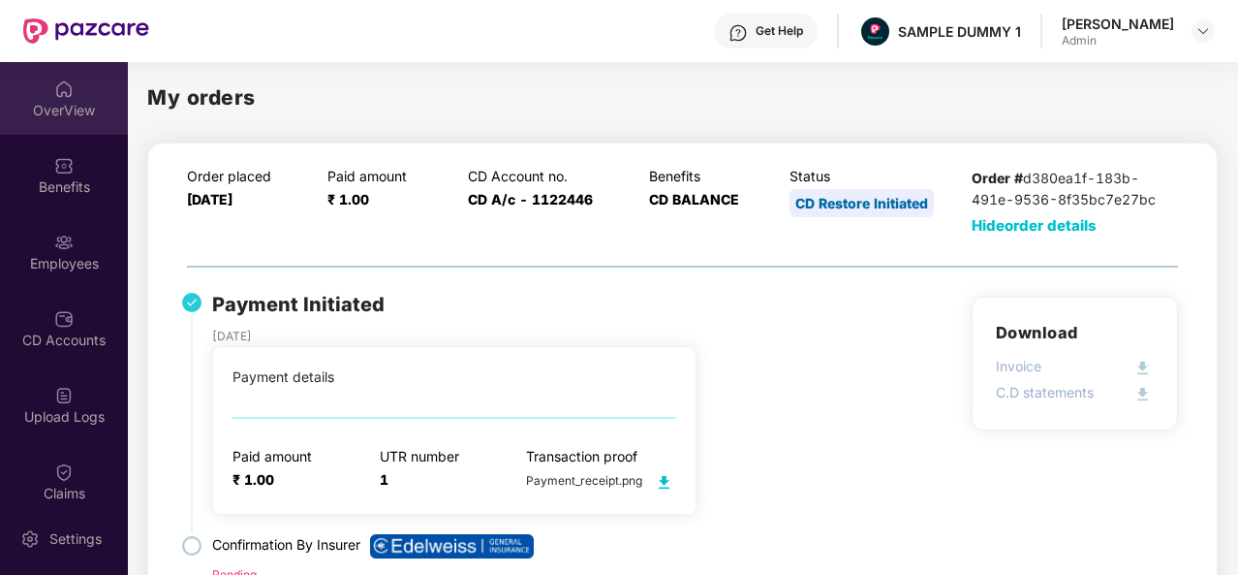
click at [70, 108] on div "OverView" at bounding box center [64, 110] width 128 height 19
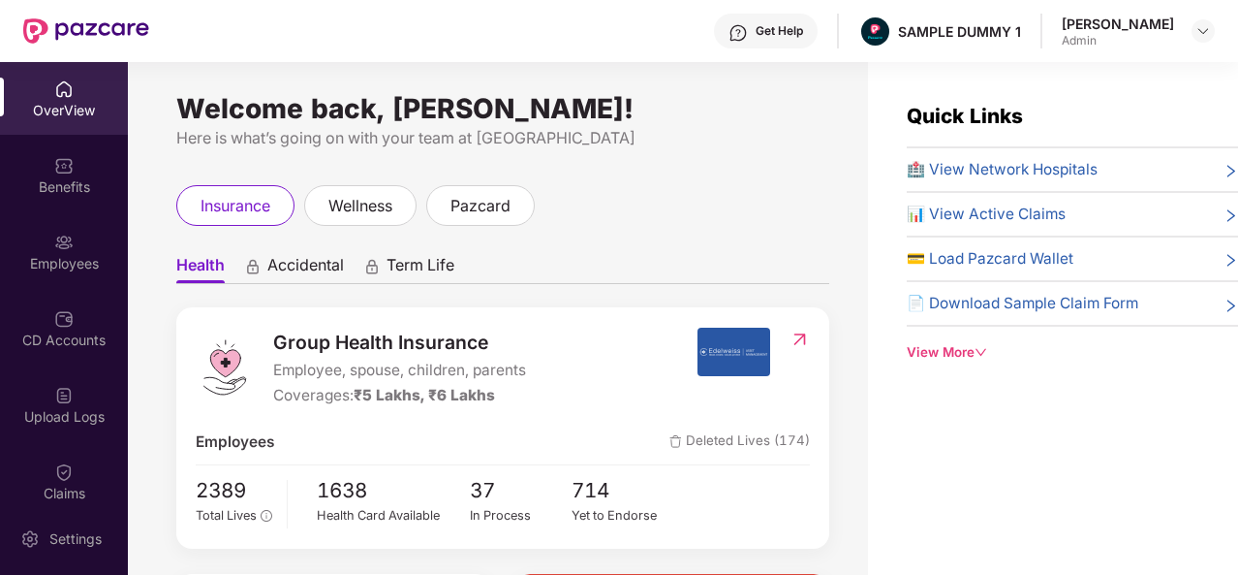
click at [787, 46] on div "Get Help" at bounding box center [766, 31] width 104 height 35
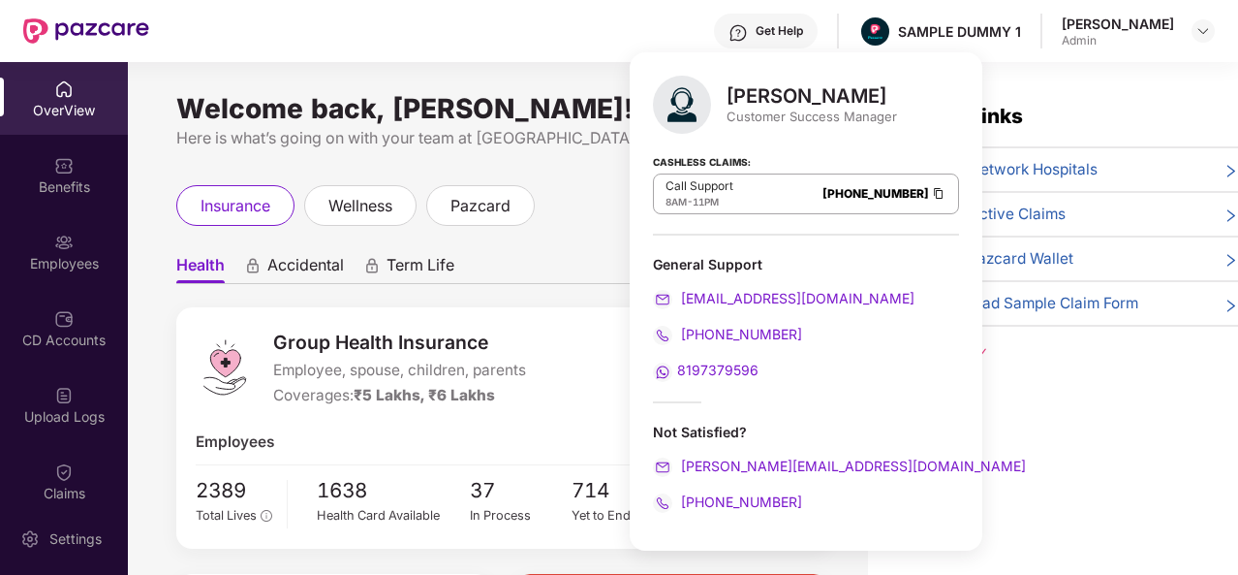
click at [748, 31] on img at bounding box center [738, 32] width 19 height 19
